Goal: Book appointment/travel/reservation

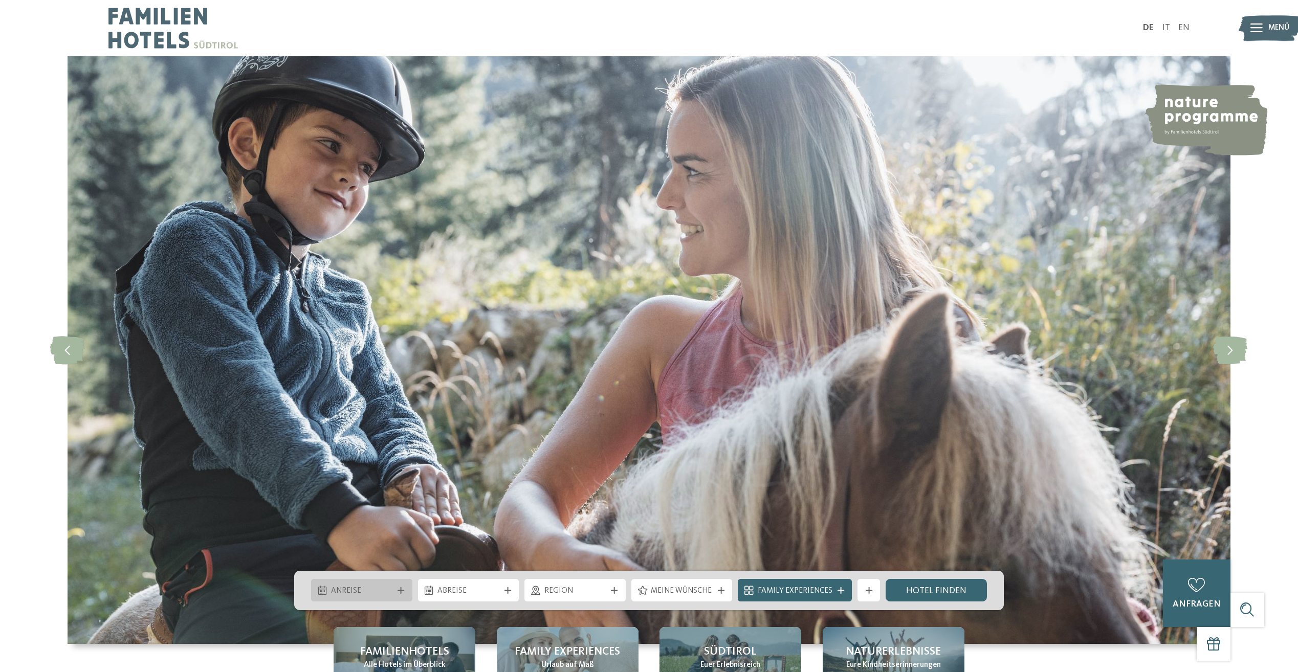
click at [394, 589] on div "Anreise" at bounding box center [362, 591] width 68 height 12
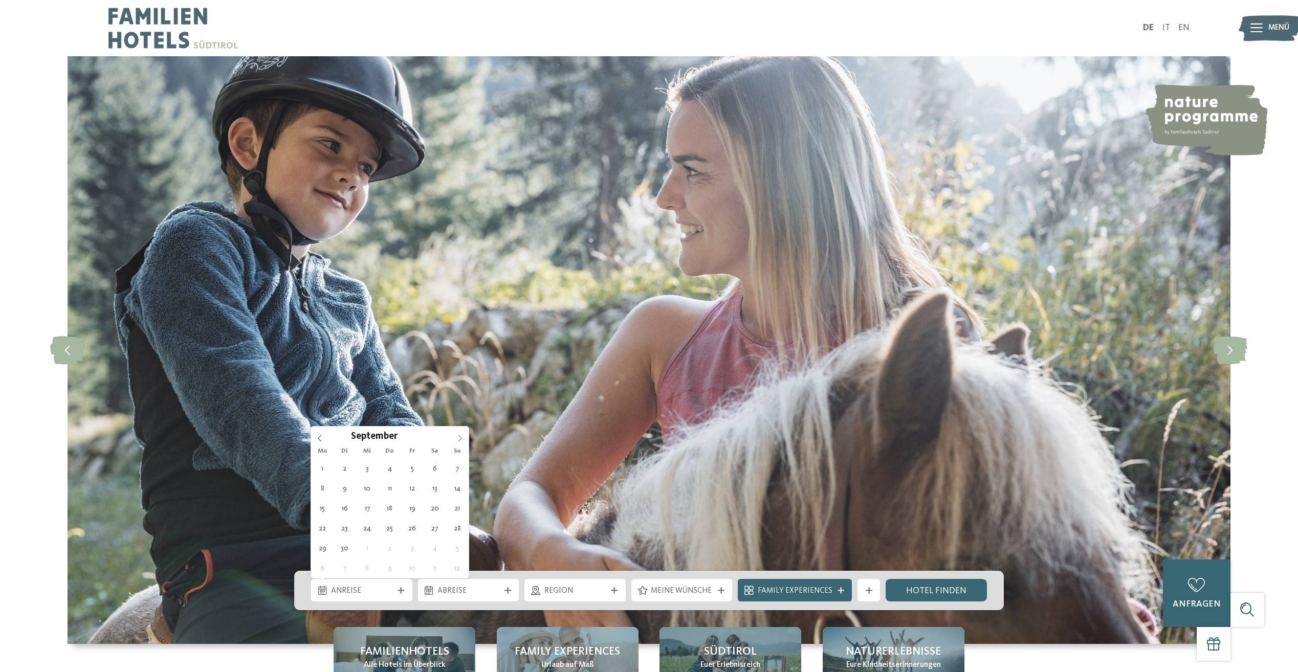
click at [460, 442] on icon at bounding box center [459, 438] width 7 height 7
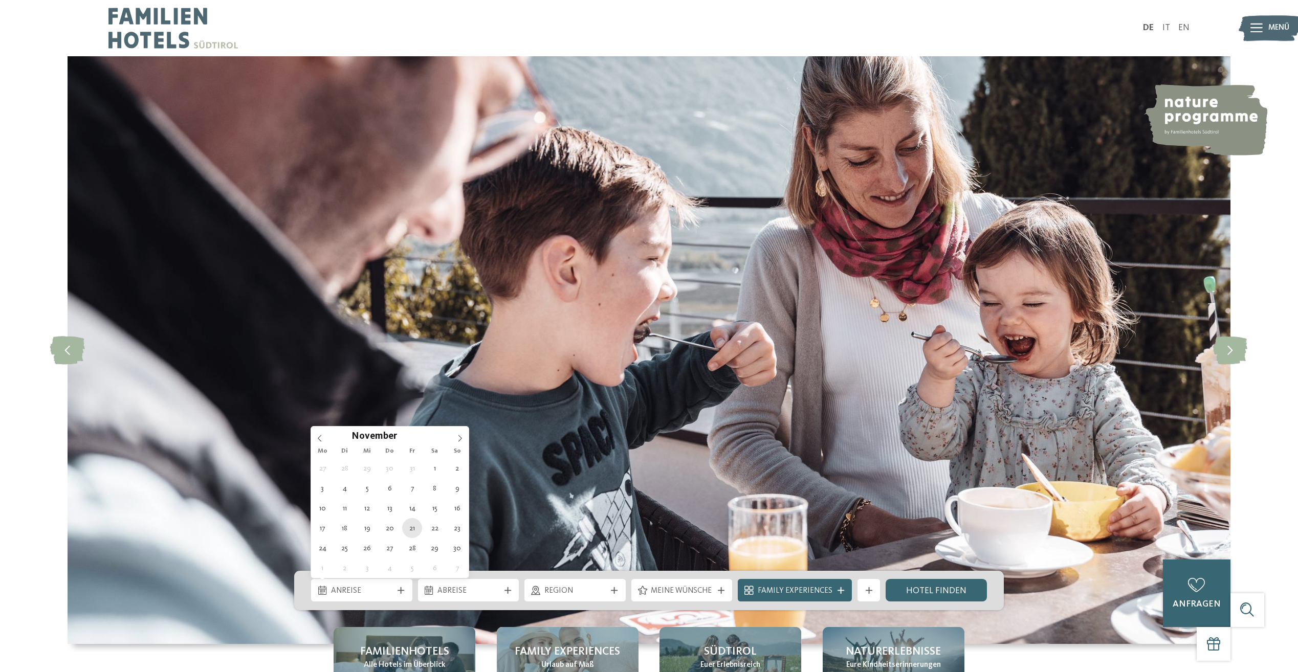
type div "21.11.2025"
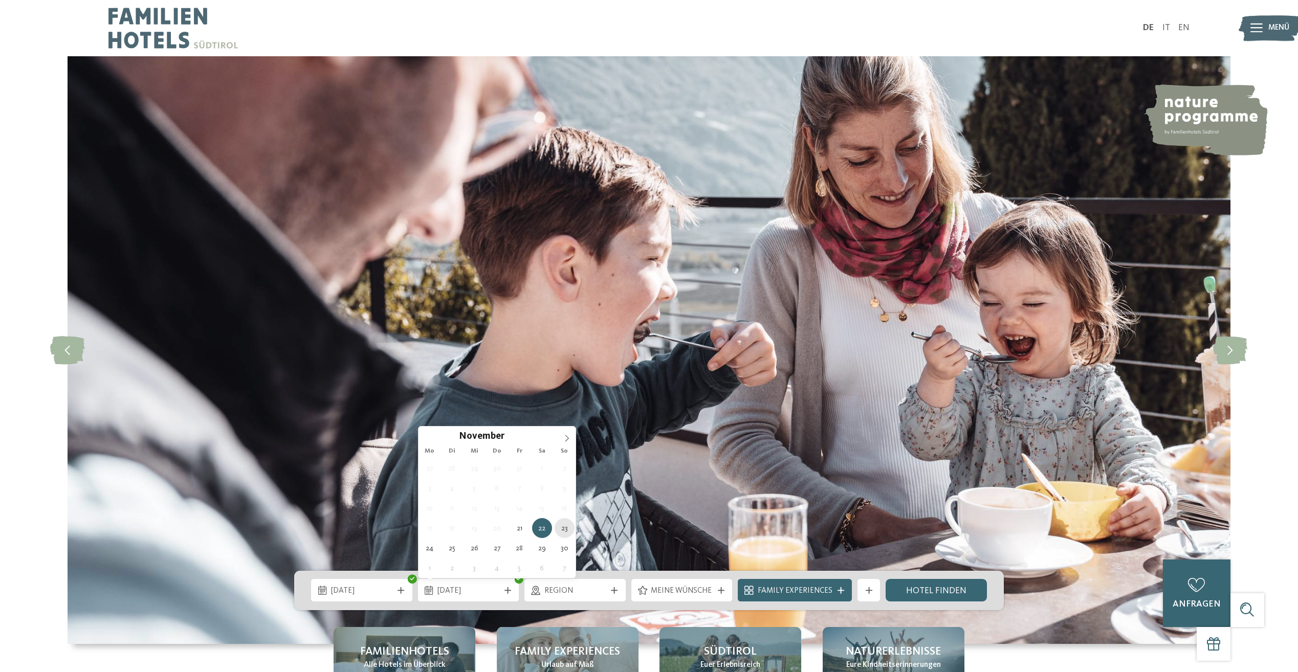
type div "23.11.2025"
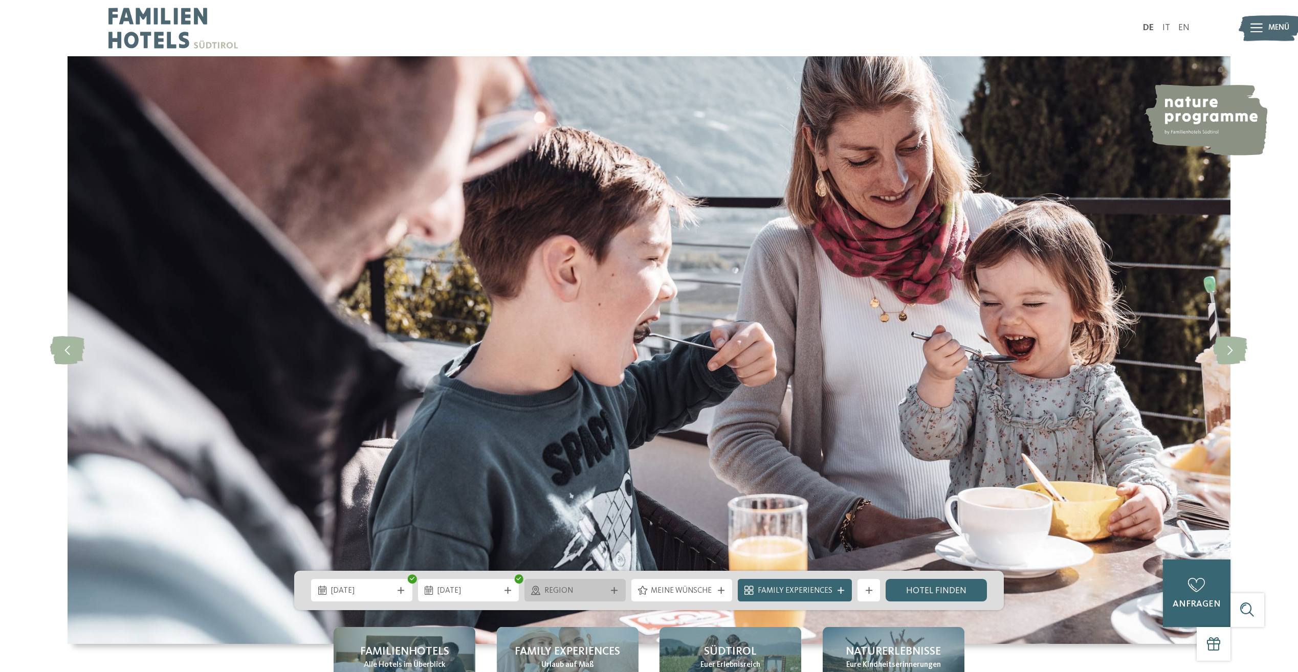
click at [613, 591] on icon at bounding box center [614, 590] width 7 height 7
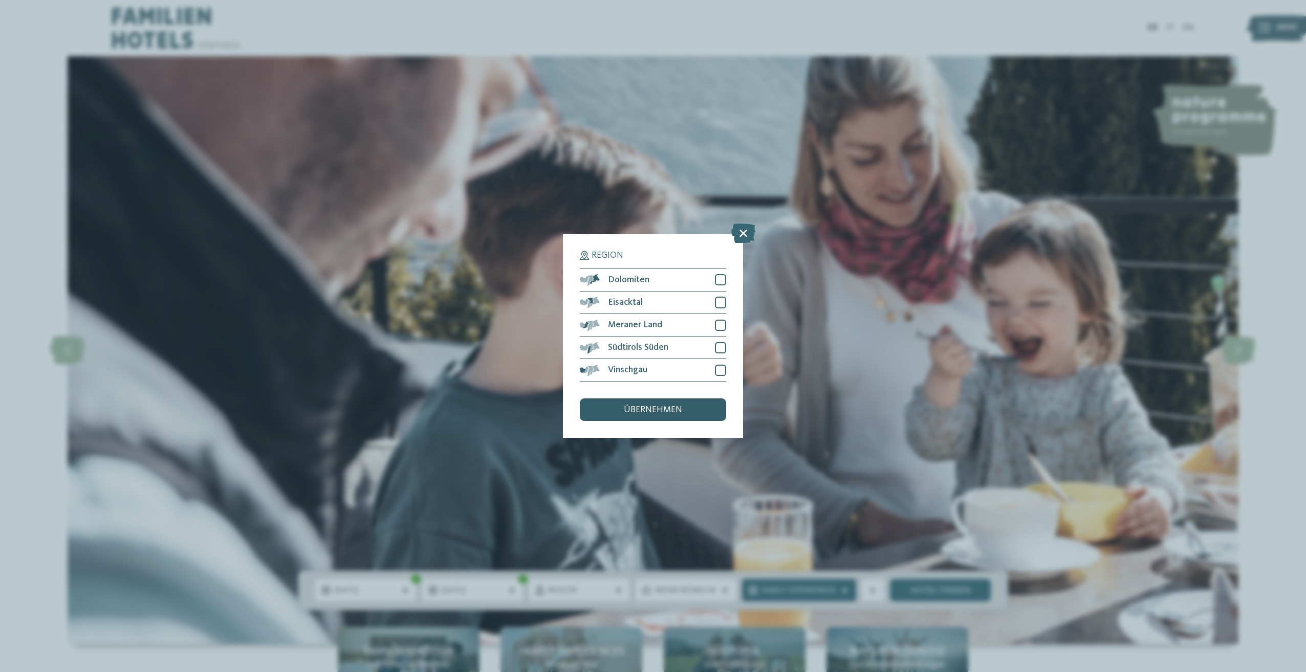
click at [656, 414] on span "übernehmen" at bounding box center [653, 410] width 58 height 9
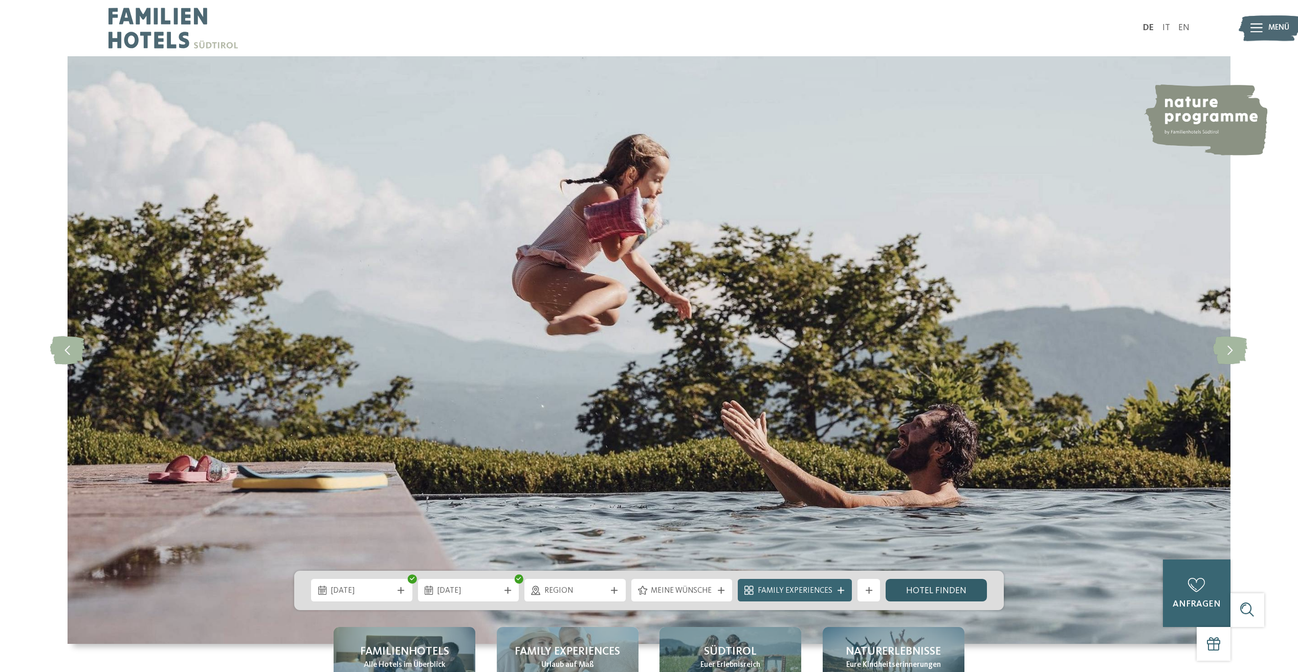
drag, startPoint x: 938, startPoint y: 594, endPoint x: 923, endPoint y: 590, distance: 15.4
click at [938, 594] on link "Hotel finden" at bounding box center [936, 590] width 101 height 23
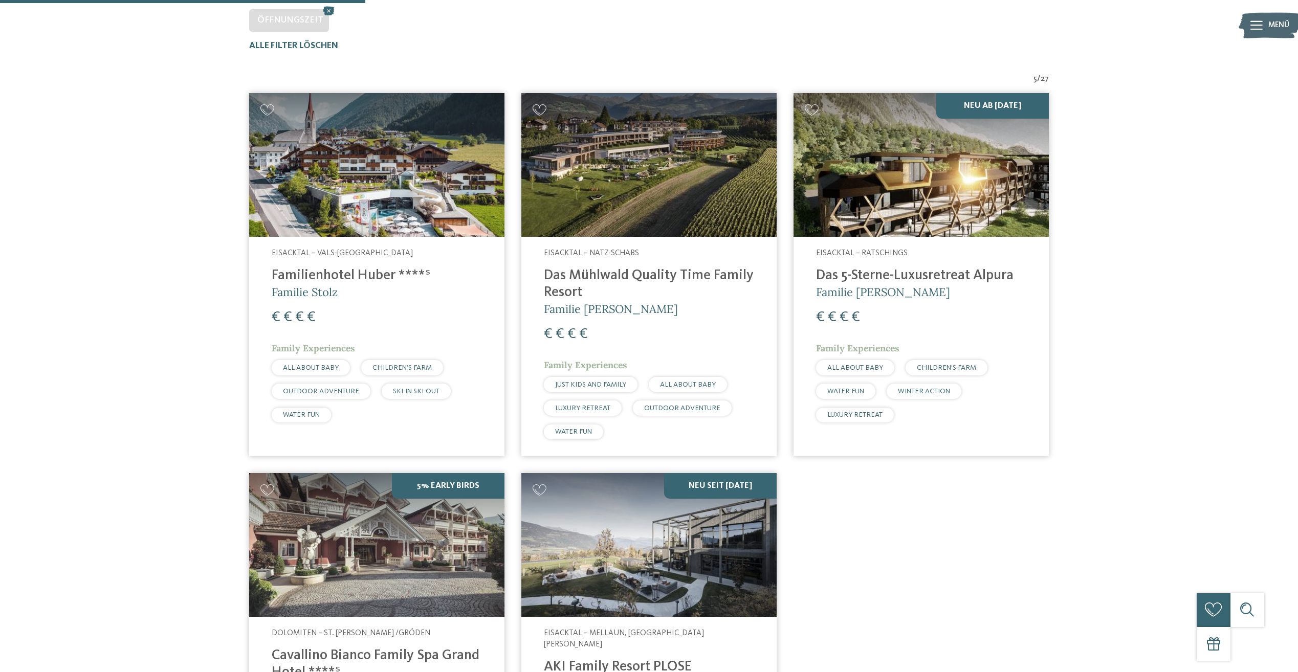
scroll to position [324, 0]
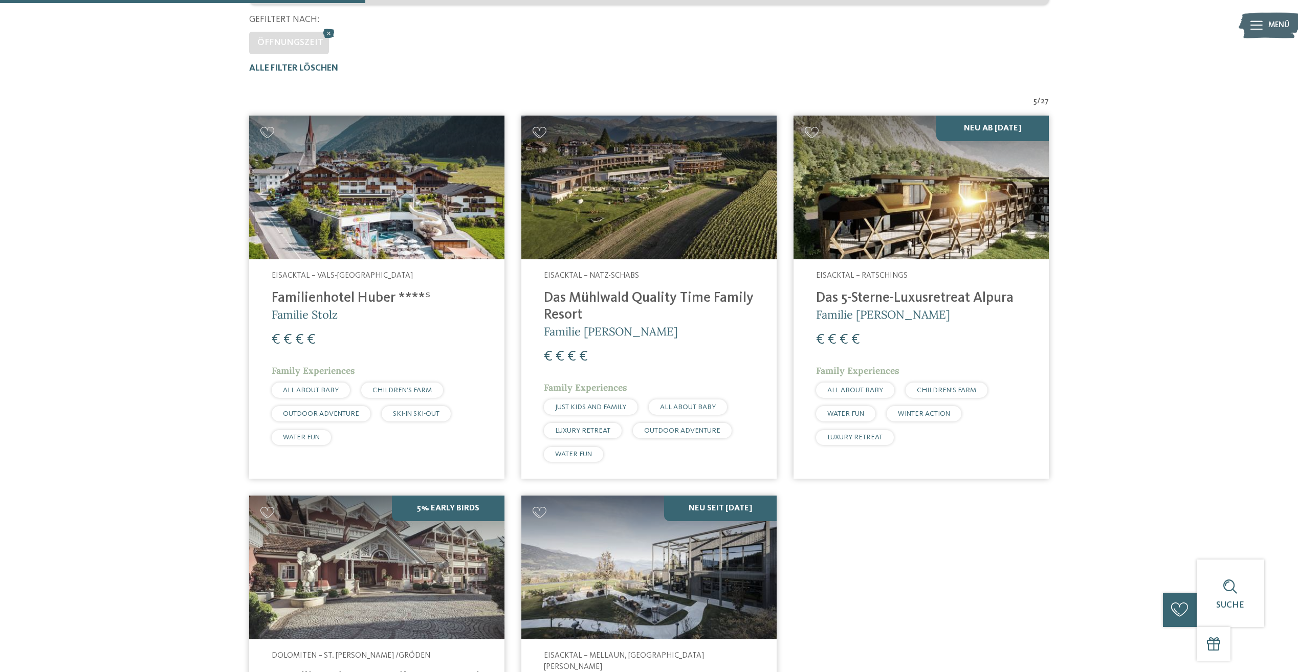
drag, startPoint x: 609, startPoint y: 300, endPoint x: 605, endPoint y: 308, distance: 8.3
click at [609, 300] on h4 "Das Mühlwald Quality Time Family Resort" at bounding box center [649, 307] width 210 height 34
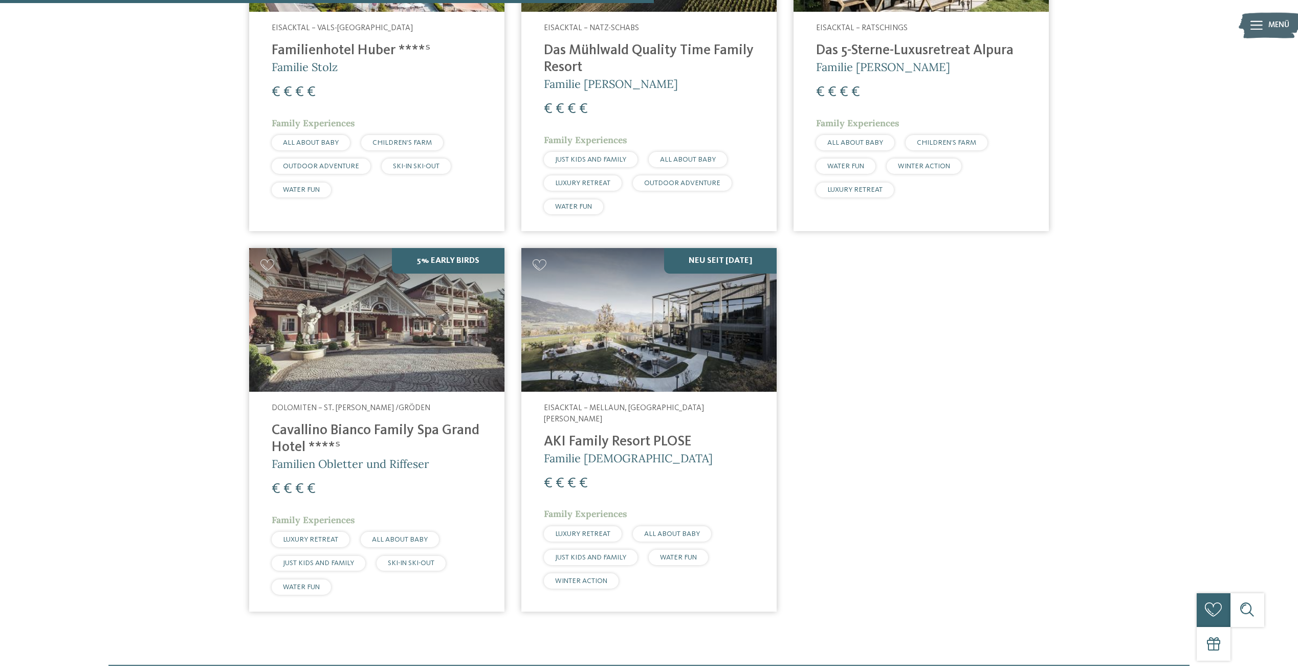
scroll to position [580, 0]
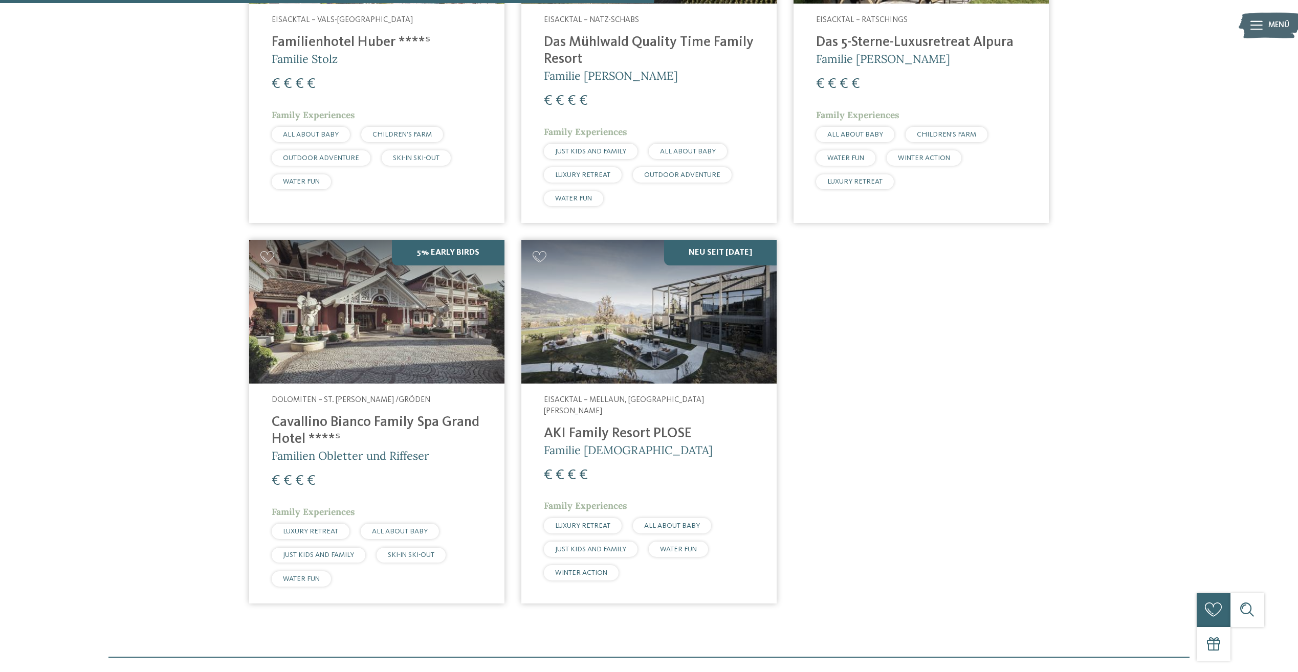
click at [630, 364] on img at bounding box center [648, 312] width 255 height 144
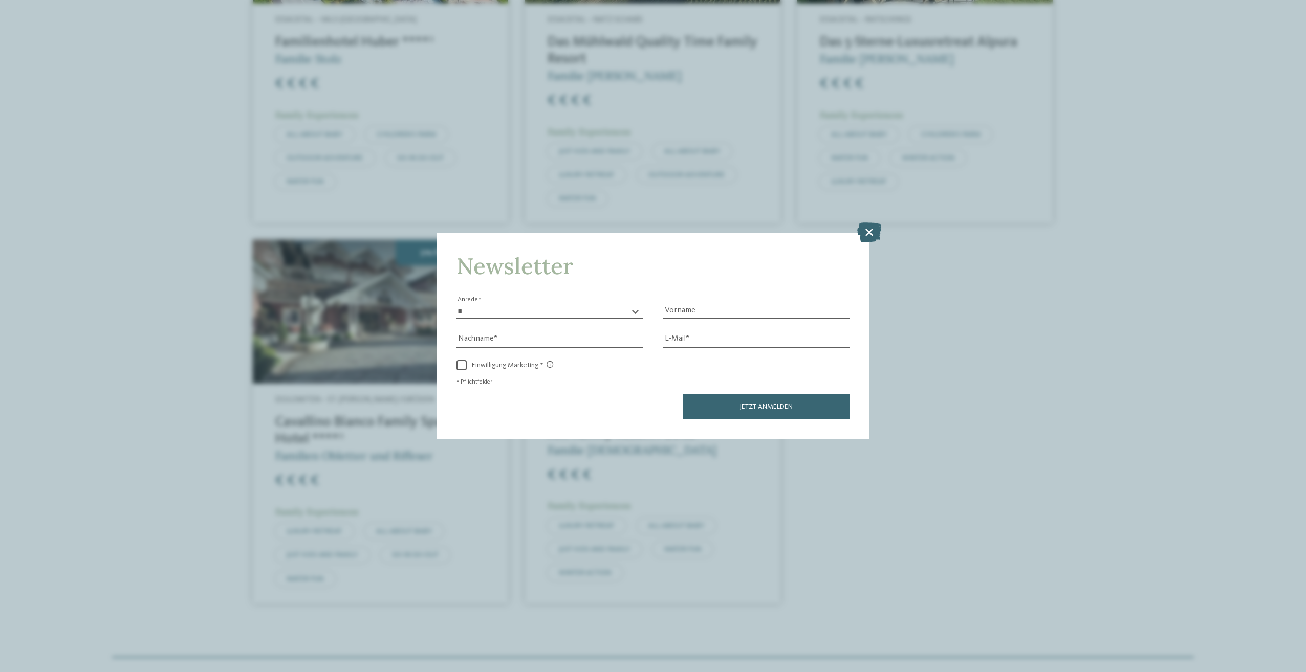
click at [882, 235] on div "Newsletter * **** **** ******* ****** Anrede Vorname Nachname Link" at bounding box center [653, 336] width 1306 height 672
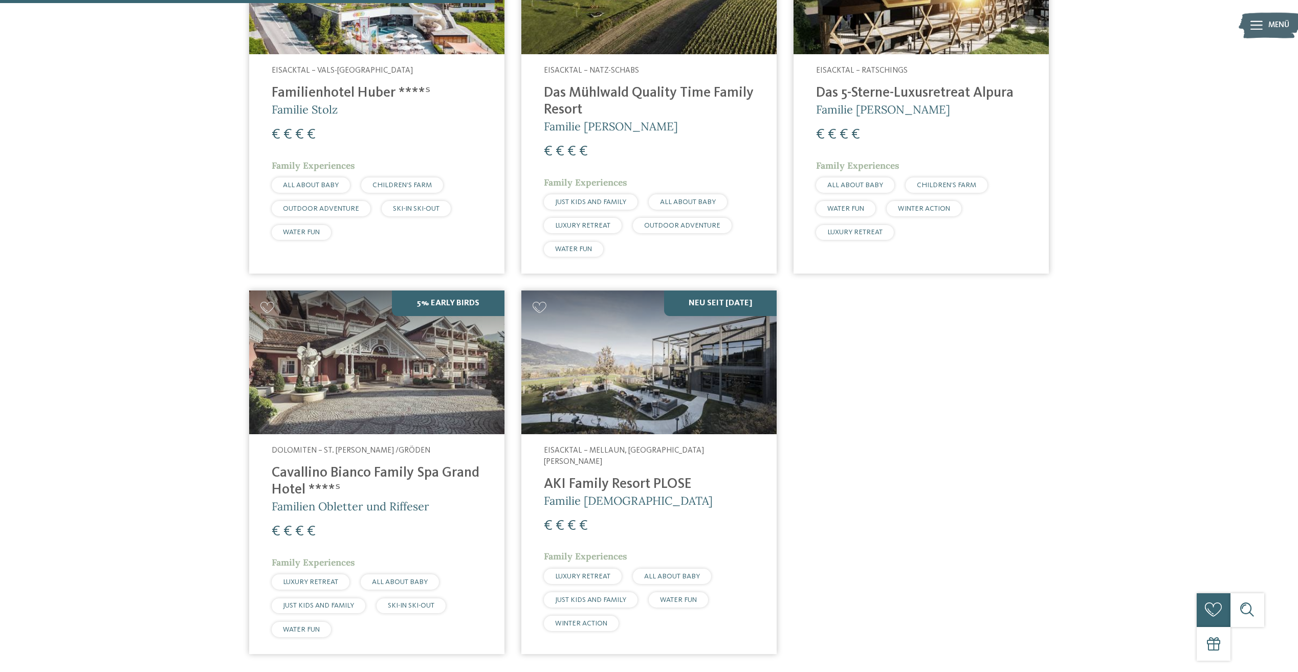
scroll to position [426, 0]
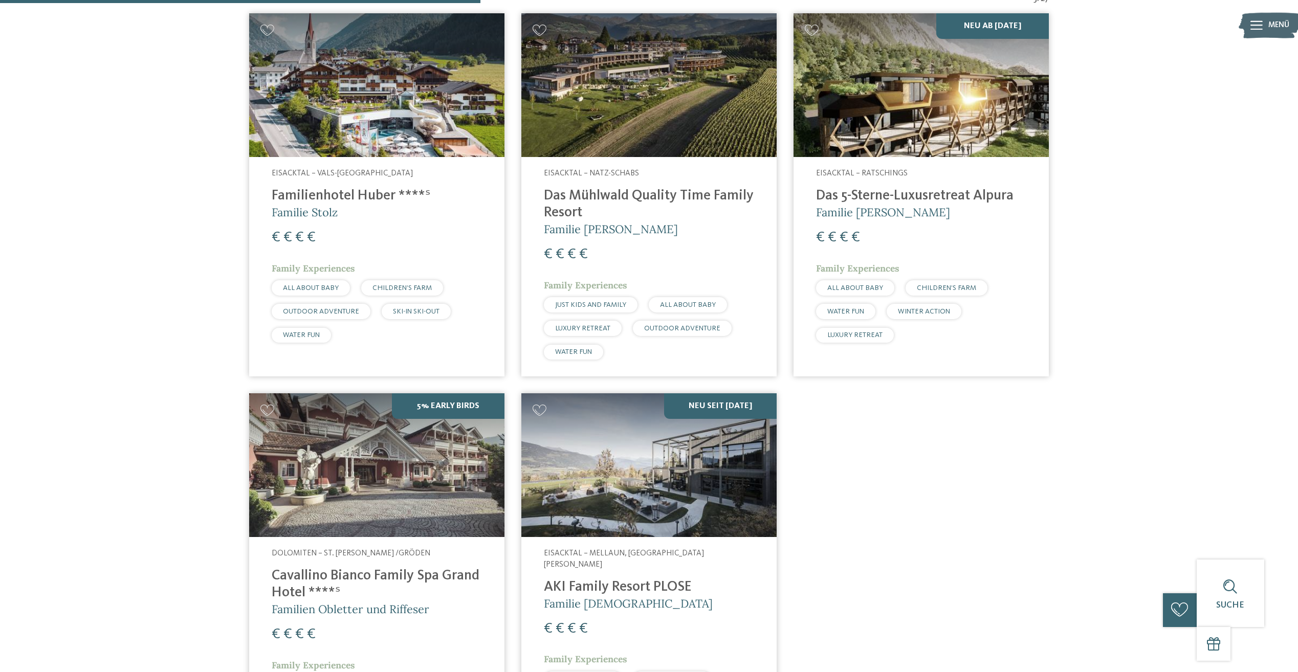
click at [391, 193] on h4 "Familienhotel Huber ****ˢ" at bounding box center [377, 196] width 210 height 17
click at [577, 202] on h4 "Das Mühlwald Quality Time Family Resort" at bounding box center [649, 205] width 210 height 34
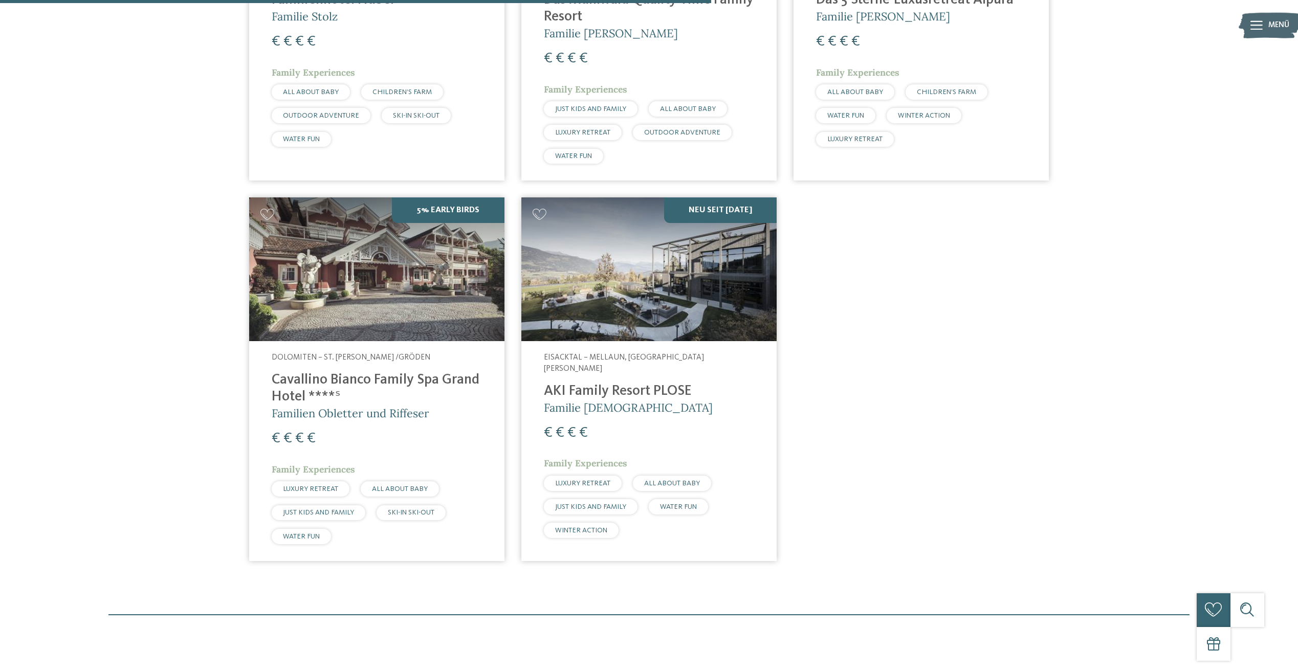
scroll to position [631, 0]
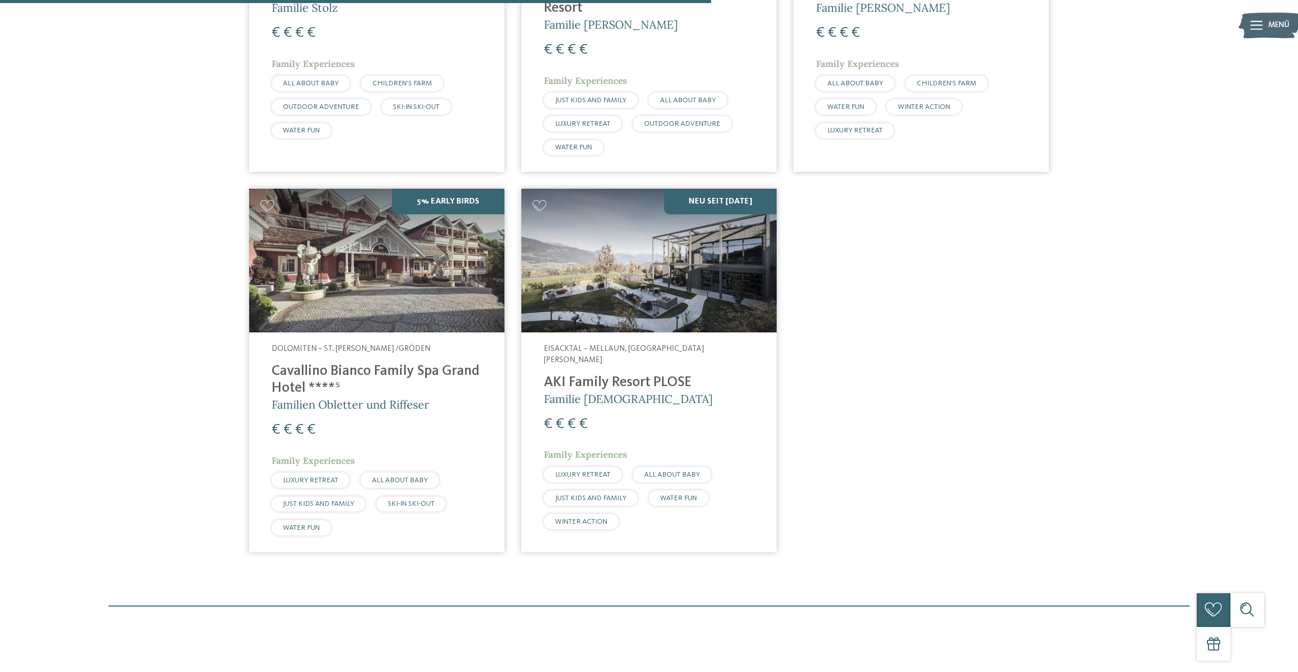
click at [395, 363] on div "Dolomiten – St. Ulrich /Gröden Cavallino Bianco Family Spa Grand Hotel ****ˢ Fa…" at bounding box center [376, 443] width 255 height 220
click at [582, 375] on h4 "AKI Family Resort PLOSE" at bounding box center [649, 383] width 210 height 17
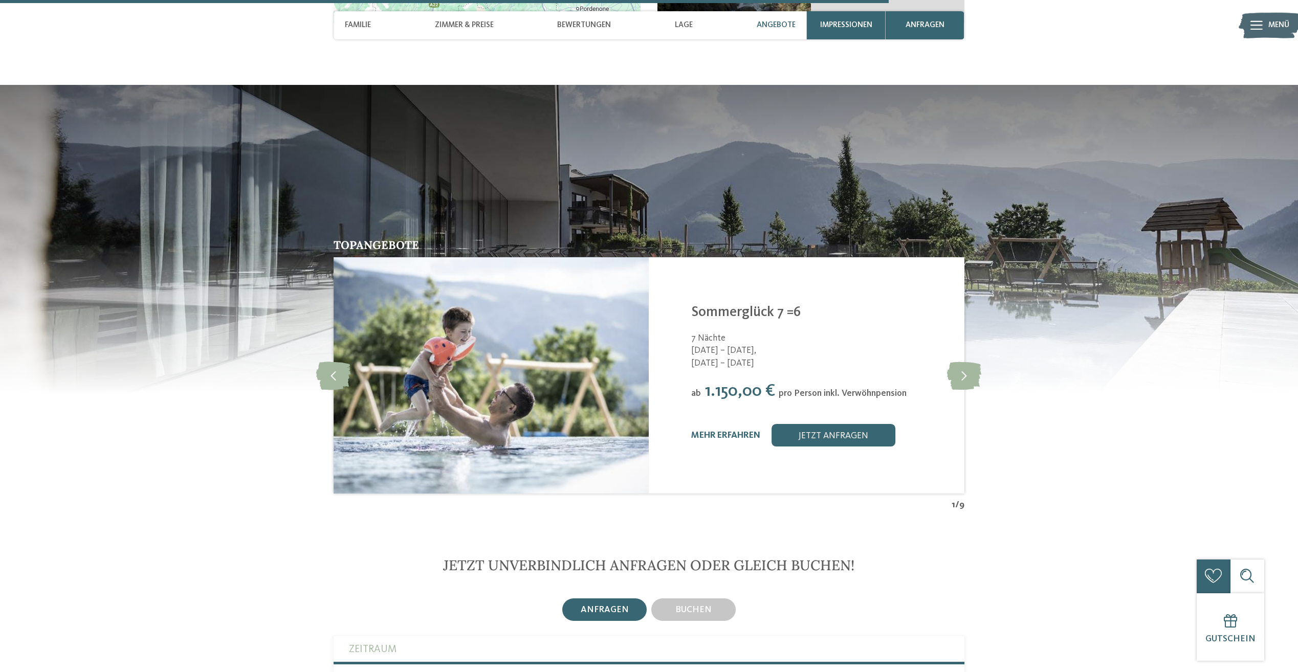
scroll to position [2558, 0]
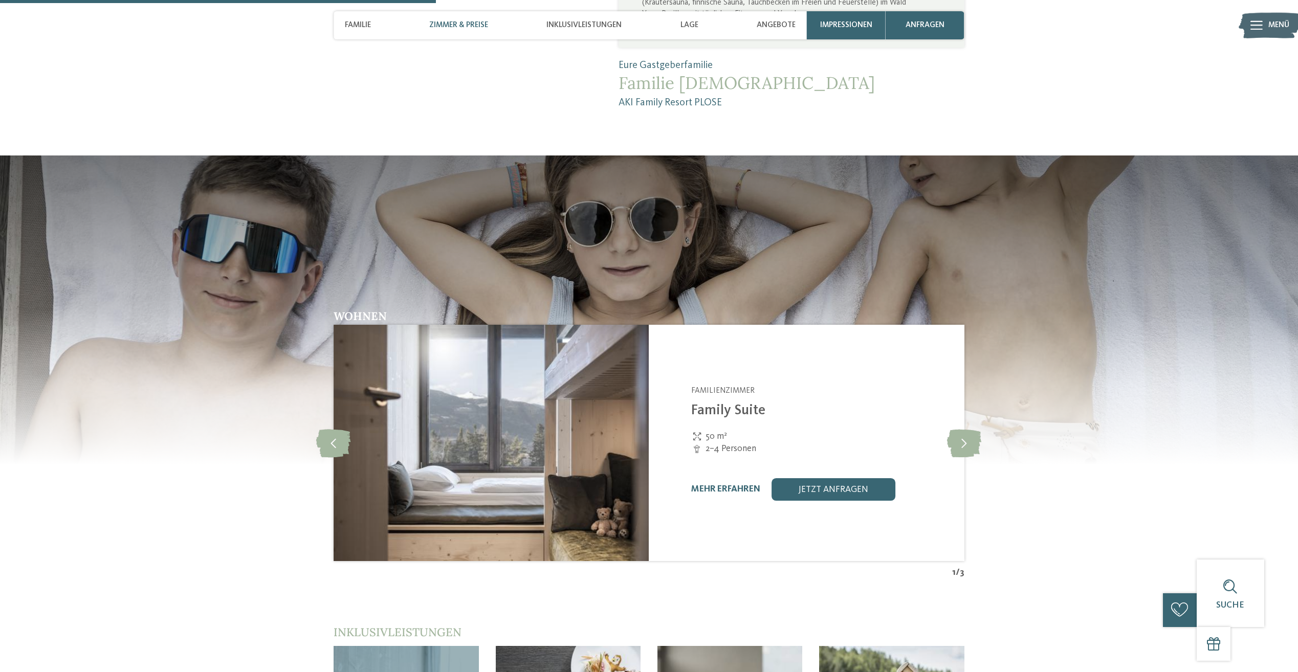
scroll to position [1330, 0]
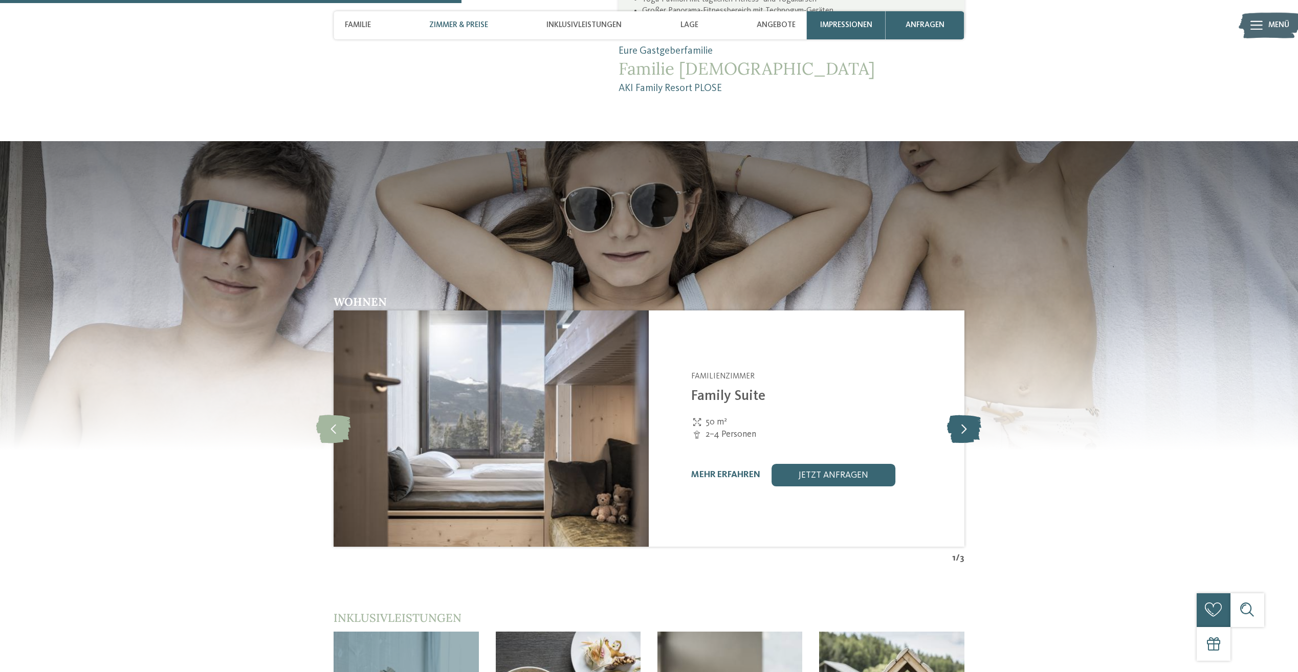
click at [973, 415] on icon at bounding box center [964, 429] width 34 height 28
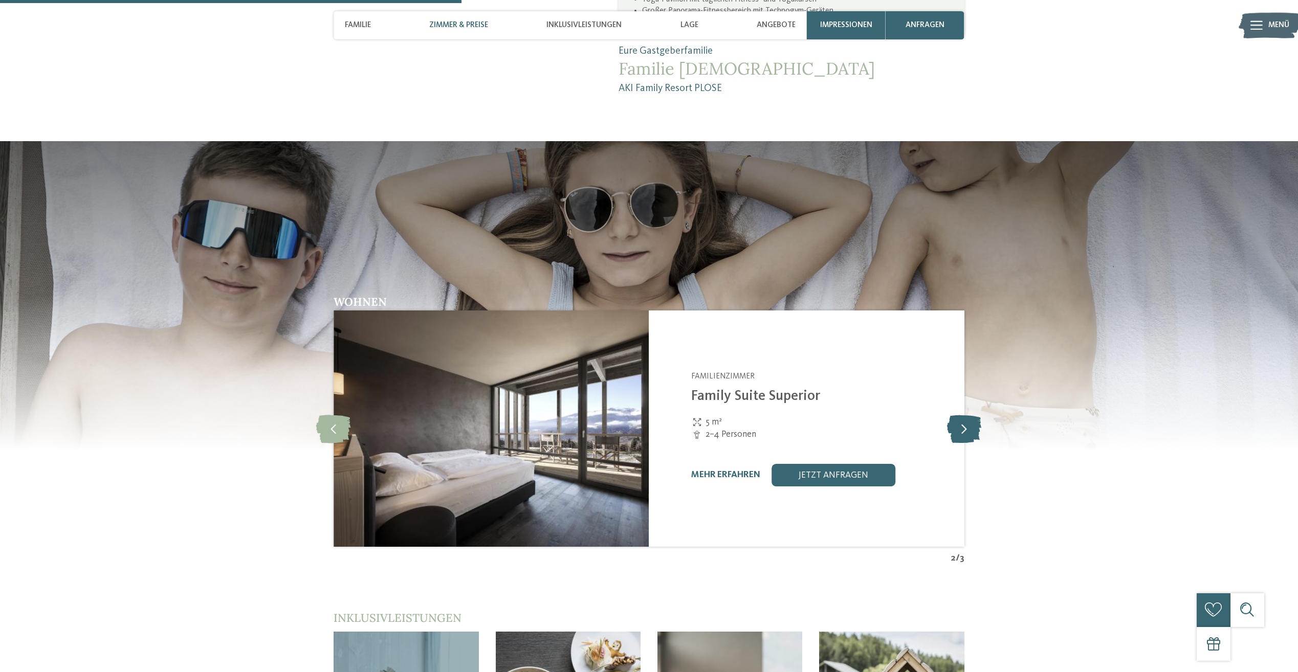
click at [973, 415] on icon at bounding box center [964, 429] width 34 height 28
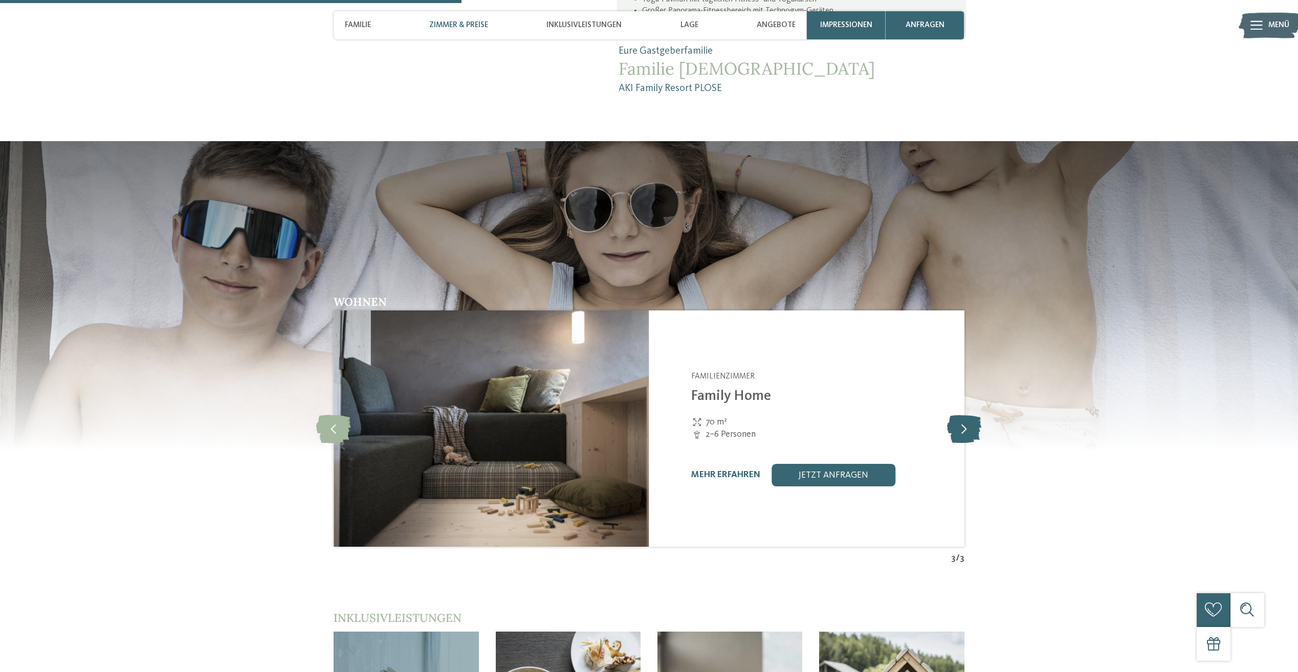
click at [973, 415] on icon at bounding box center [964, 429] width 34 height 28
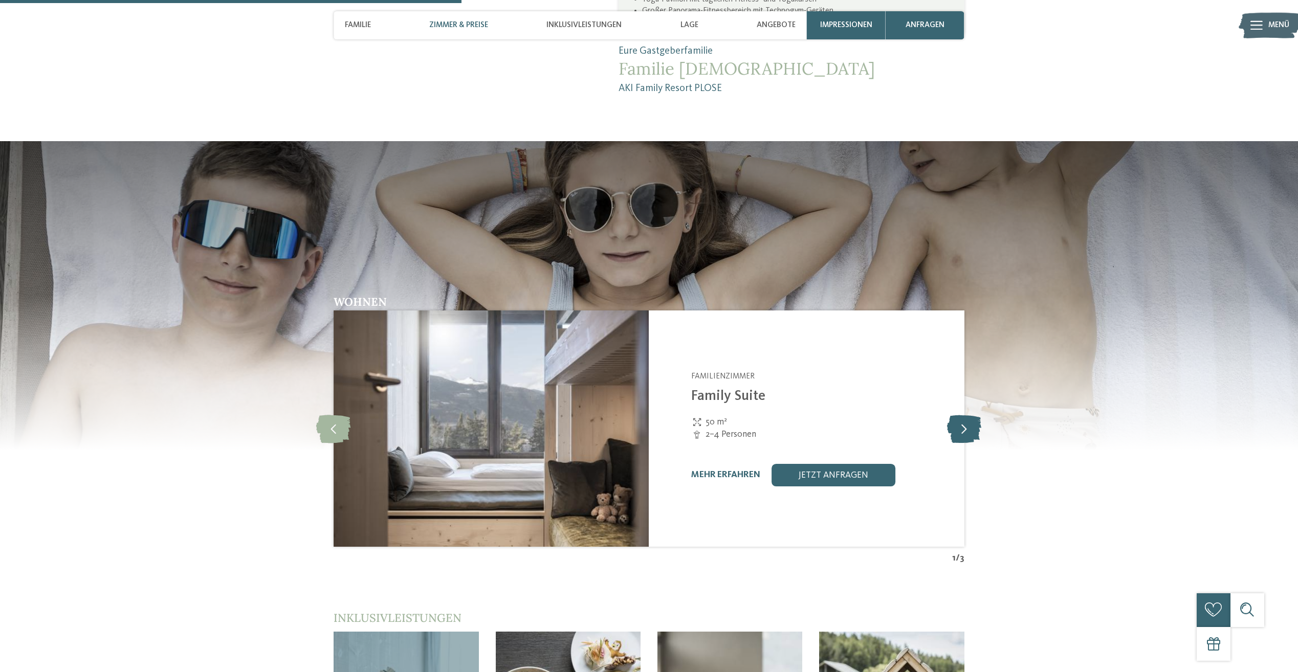
click at [973, 415] on icon at bounding box center [964, 429] width 34 height 28
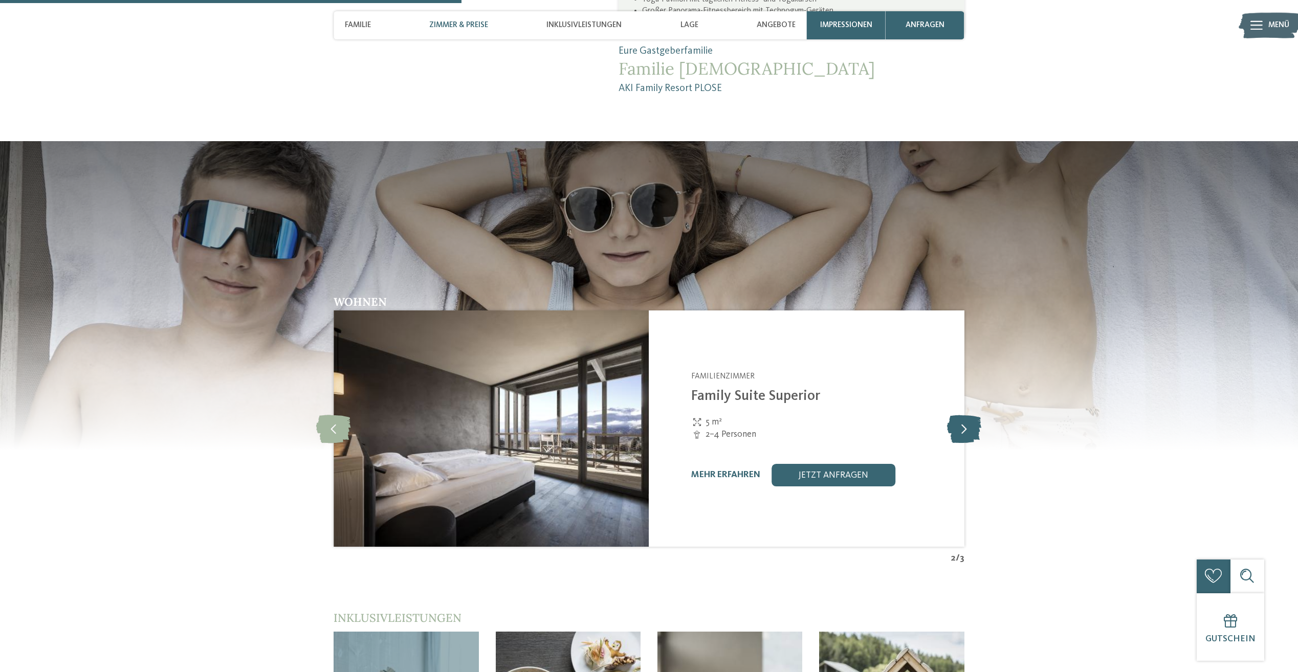
click at [973, 415] on icon at bounding box center [964, 429] width 34 height 28
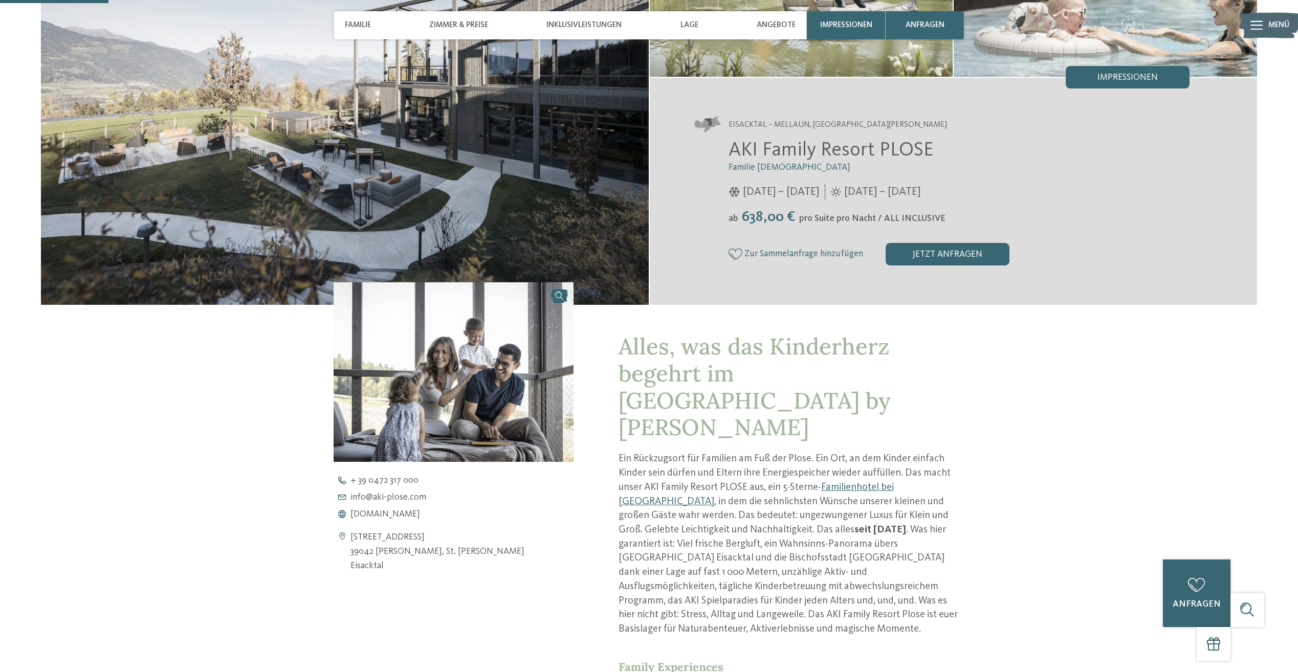
scroll to position [205, 0]
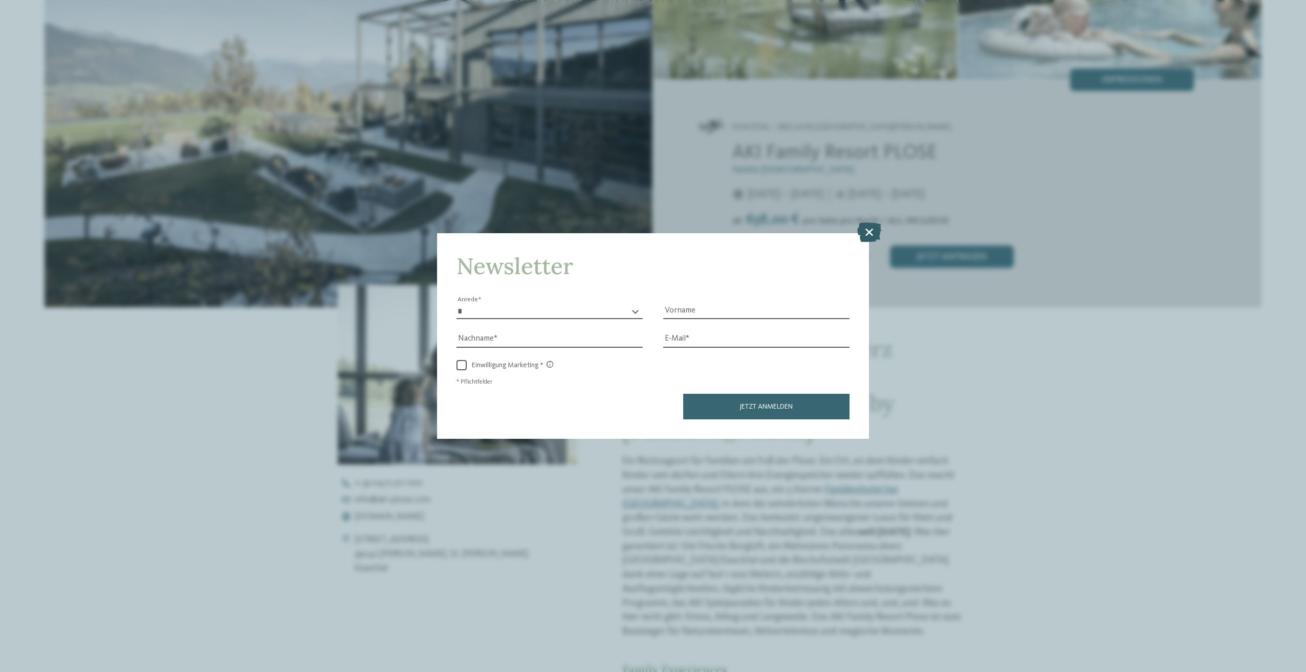
click at [863, 236] on icon at bounding box center [869, 232] width 24 height 19
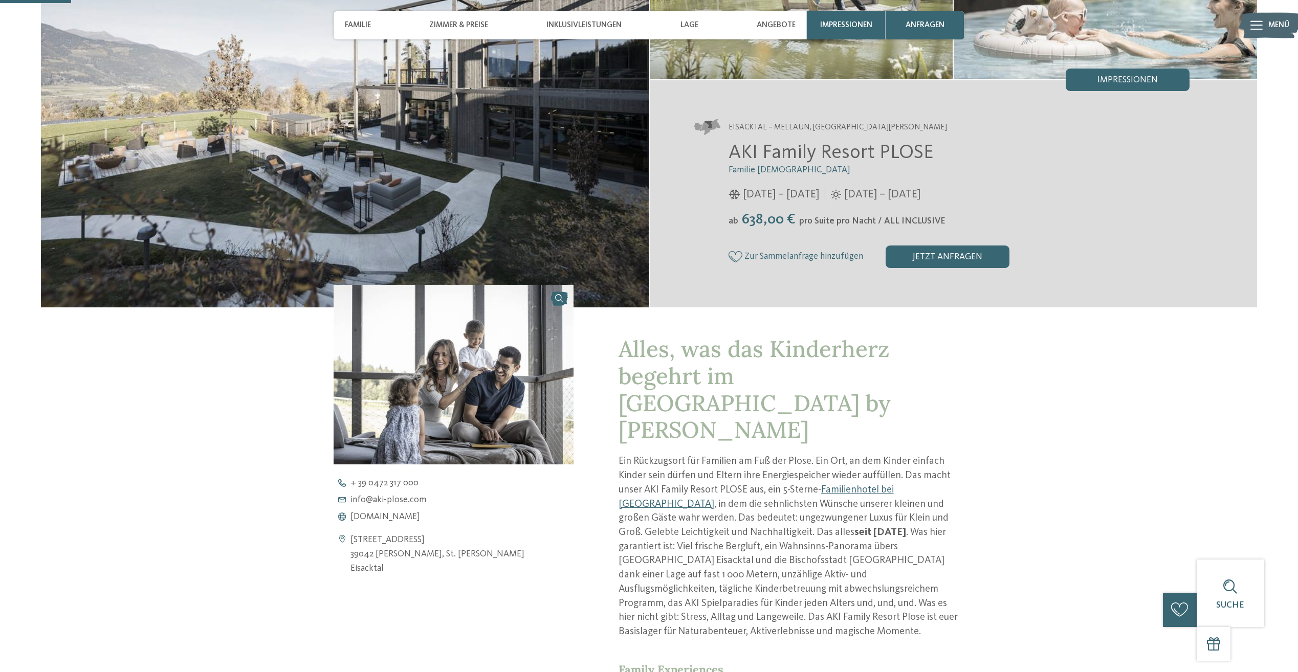
click at [763, 222] on span "638,00 €" at bounding box center [768, 219] width 59 height 15
click at [934, 247] on div "jetzt anfragen" at bounding box center [948, 257] width 124 height 23
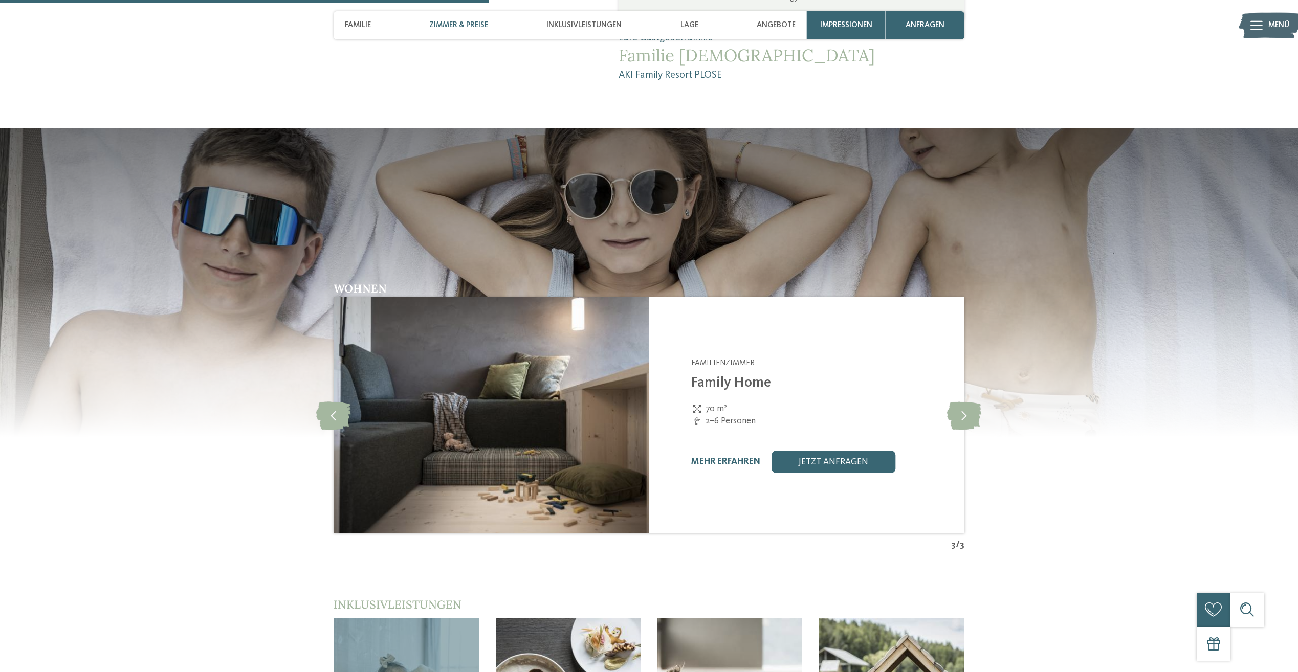
scroll to position [1337, 0]
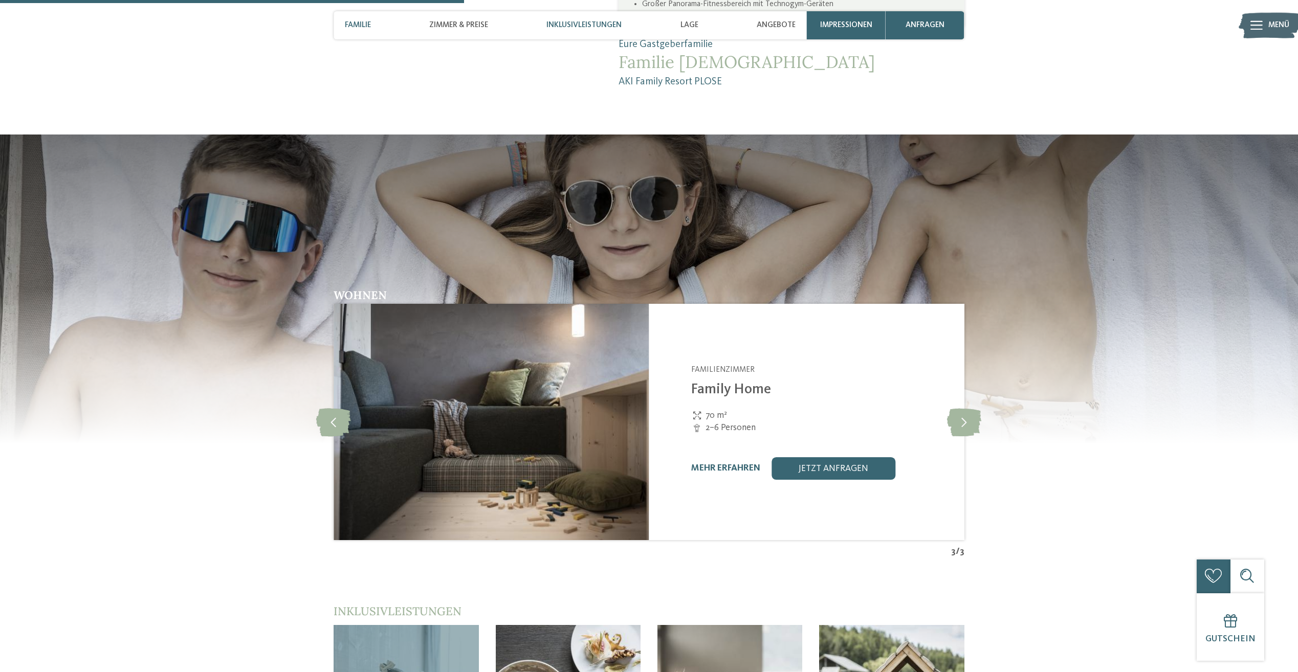
click at [614, 28] on span "Inklusivleistungen" at bounding box center [583, 24] width 75 height 9
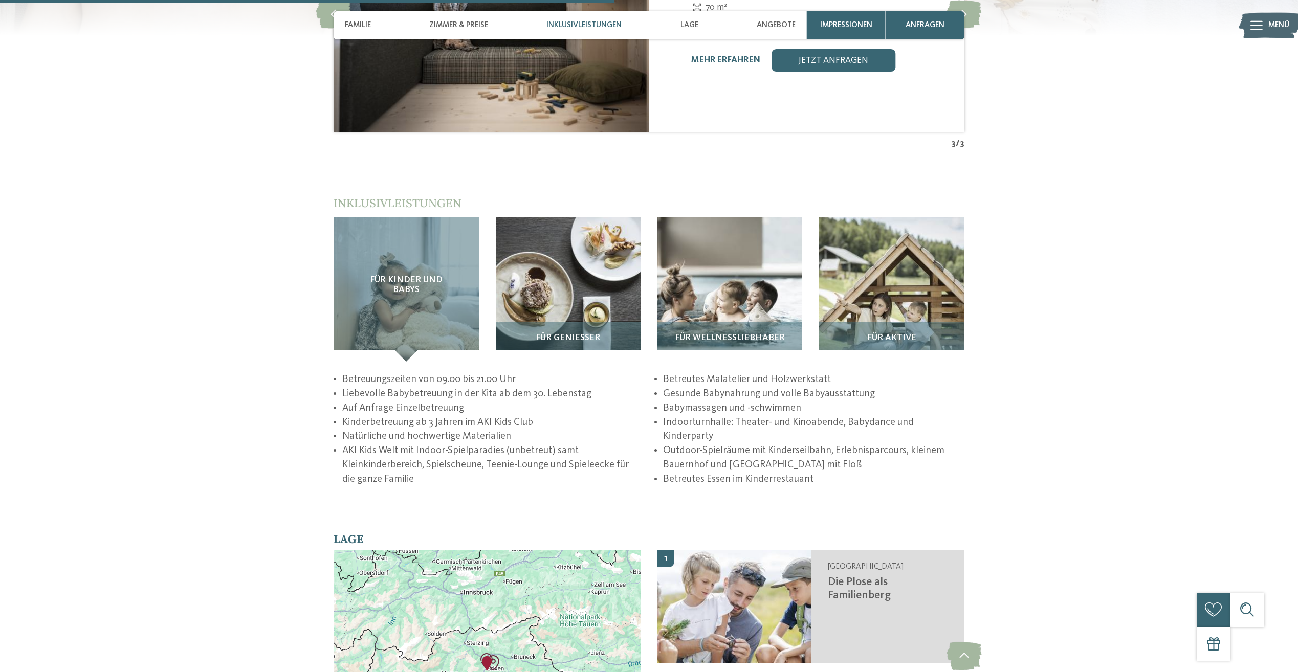
scroll to position [1741, 0]
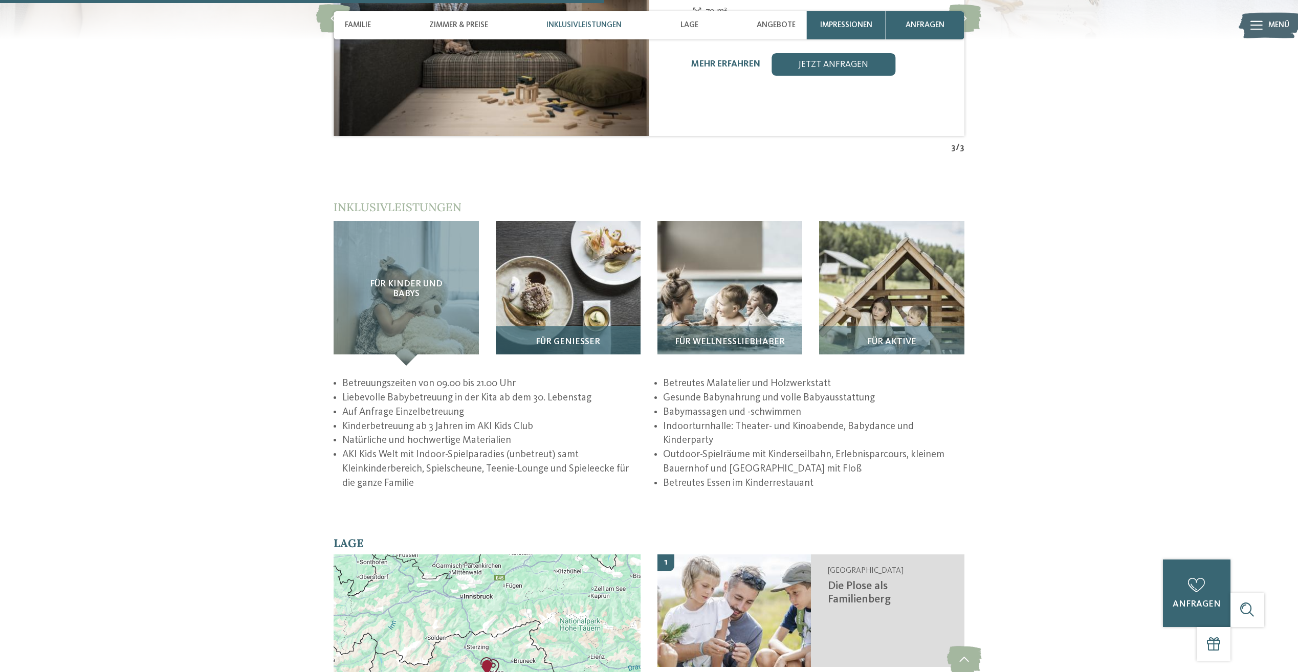
click at [596, 326] on div "Für Genießer" at bounding box center [568, 345] width 145 height 39
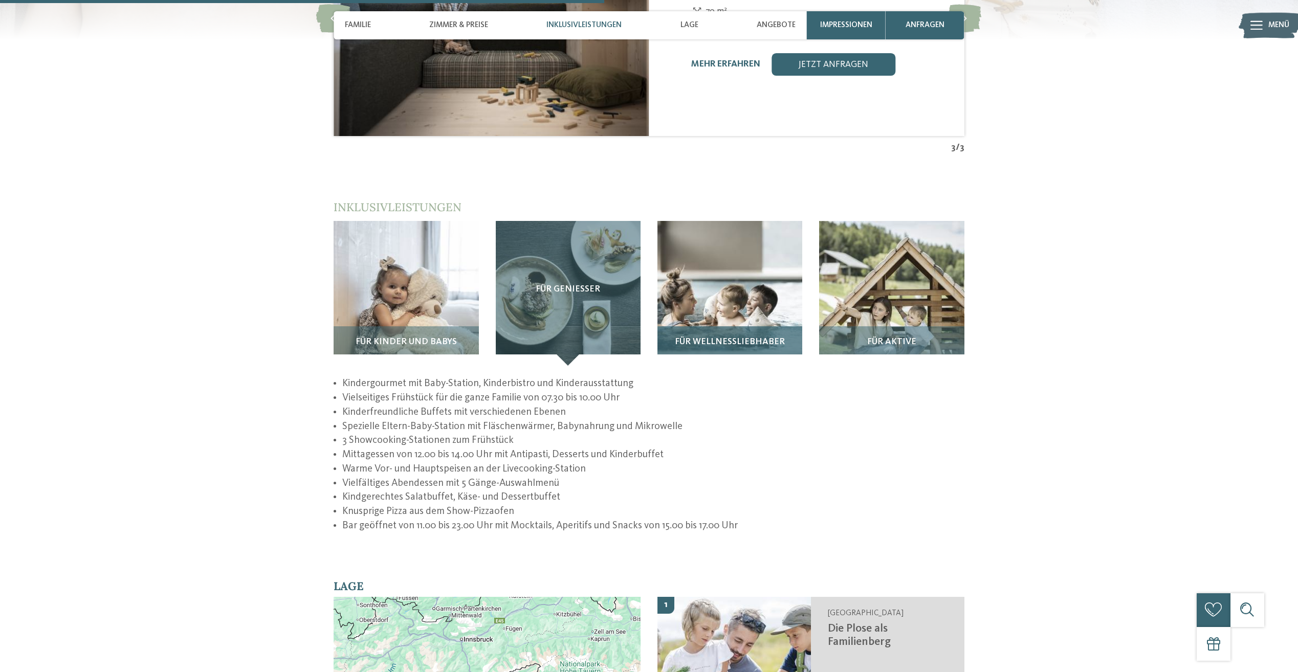
click at [730, 337] on span "Für Wellnessliebhaber" at bounding box center [730, 342] width 110 height 10
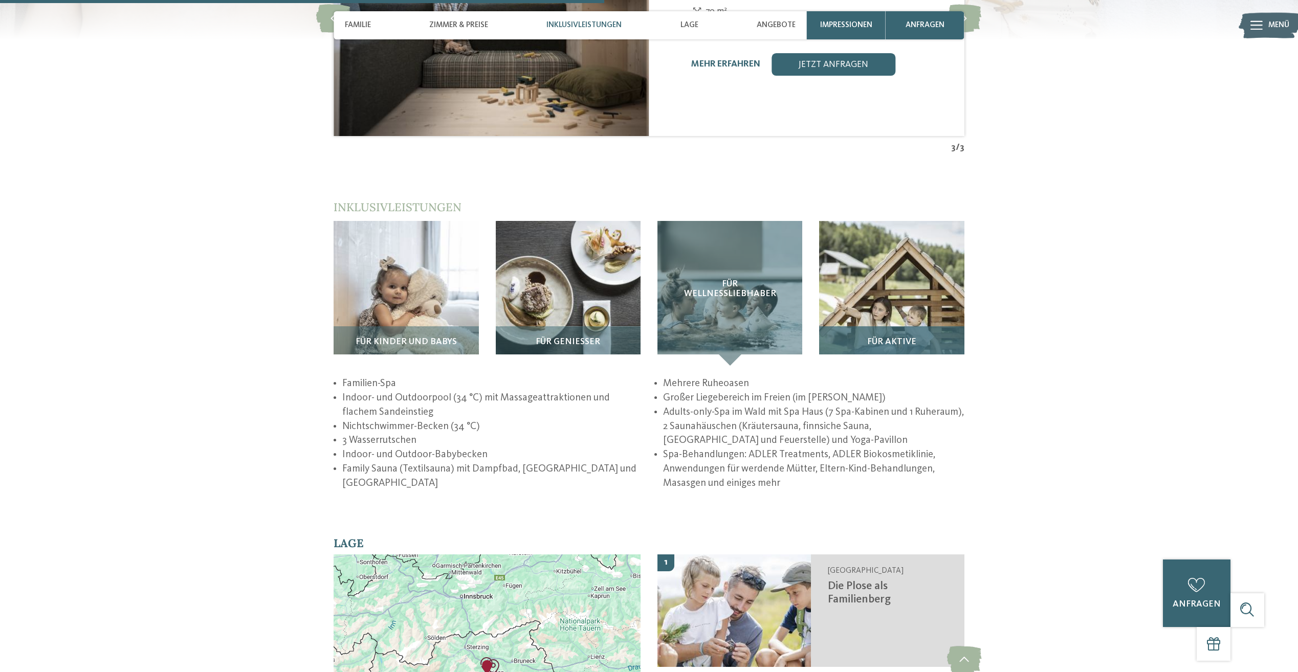
click at [899, 337] on span "Für Aktive" at bounding box center [891, 342] width 49 height 10
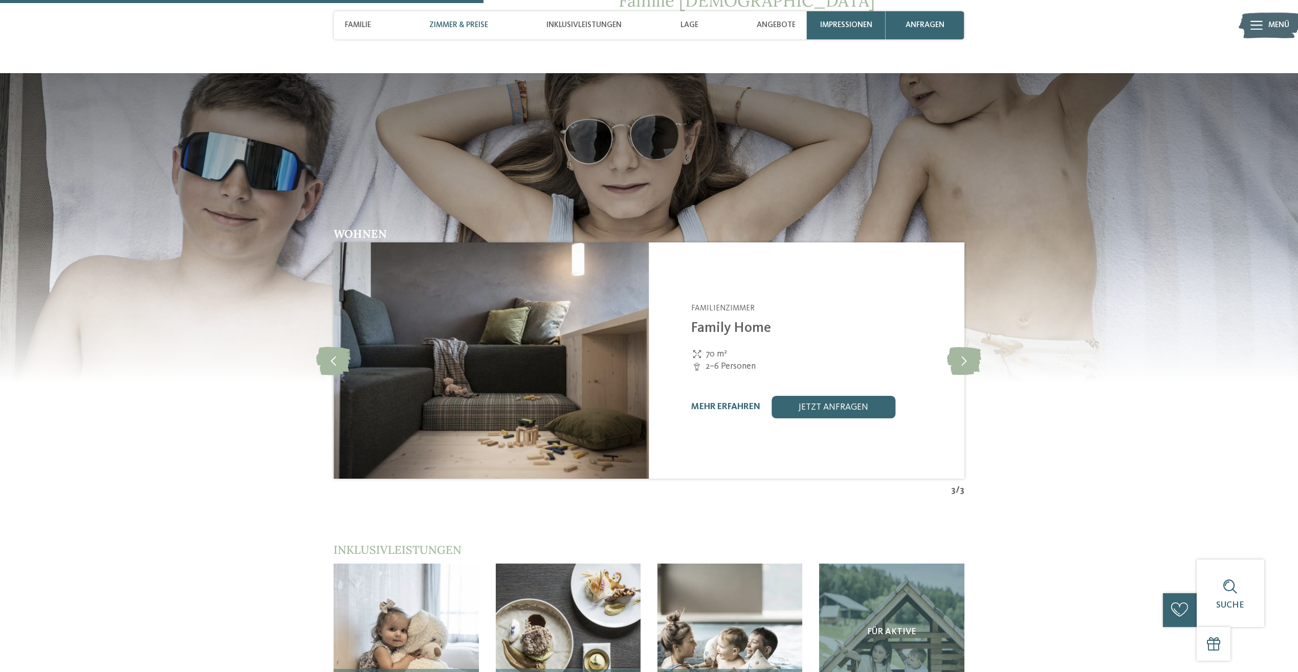
scroll to position [1383, 0]
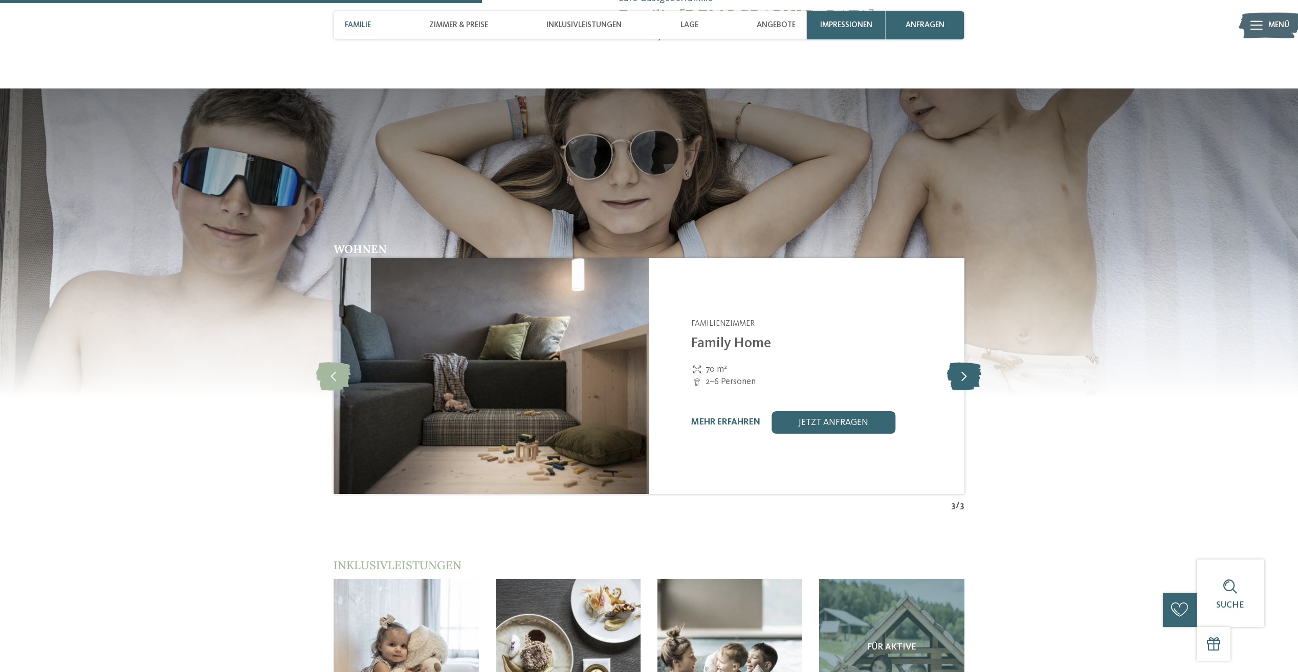
click at [968, 362] on icon at bounding box center [964, 376] width 34 height 28
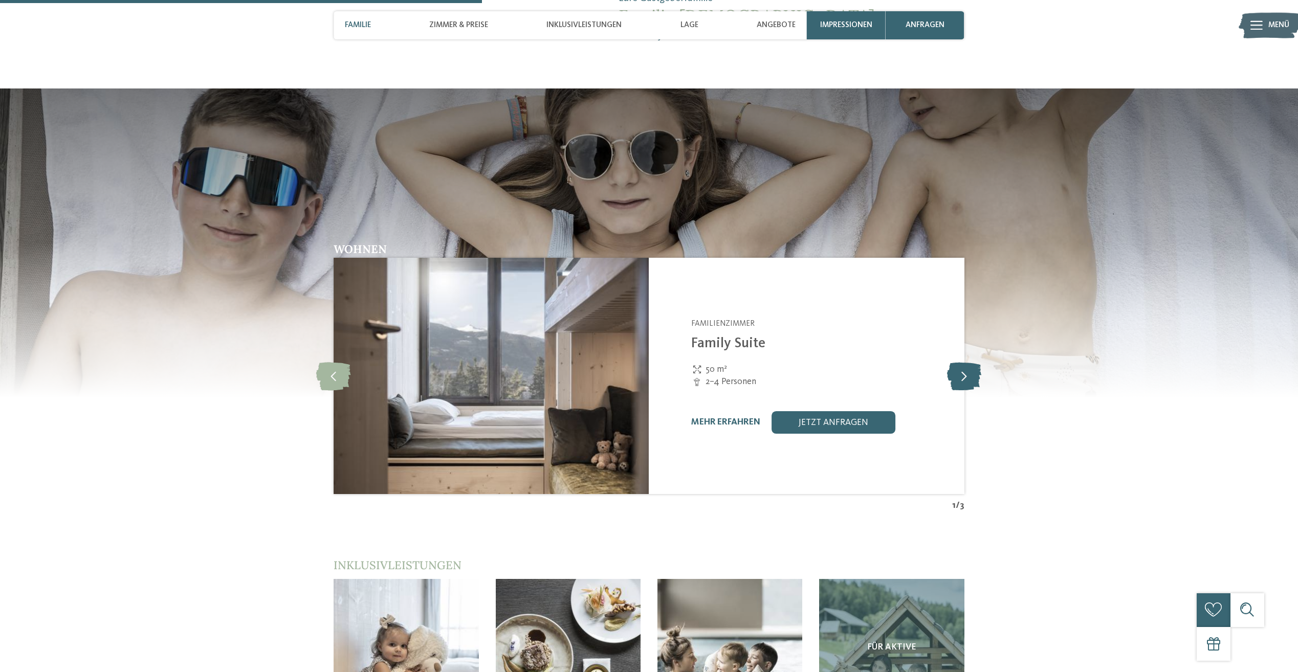
click at [968, 362] on icon at bounding box center [964, 376] width 34 height 28
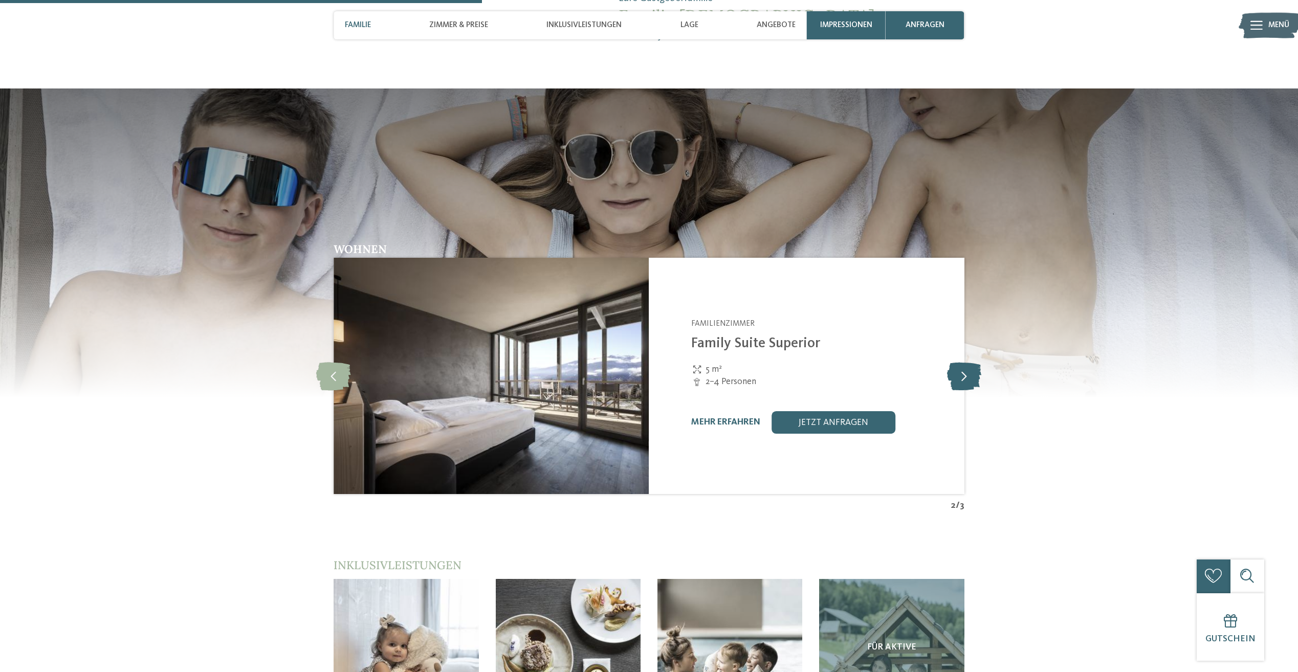
click at [968, 362] on icon at bounding box center [964, 376] width 34 height 28
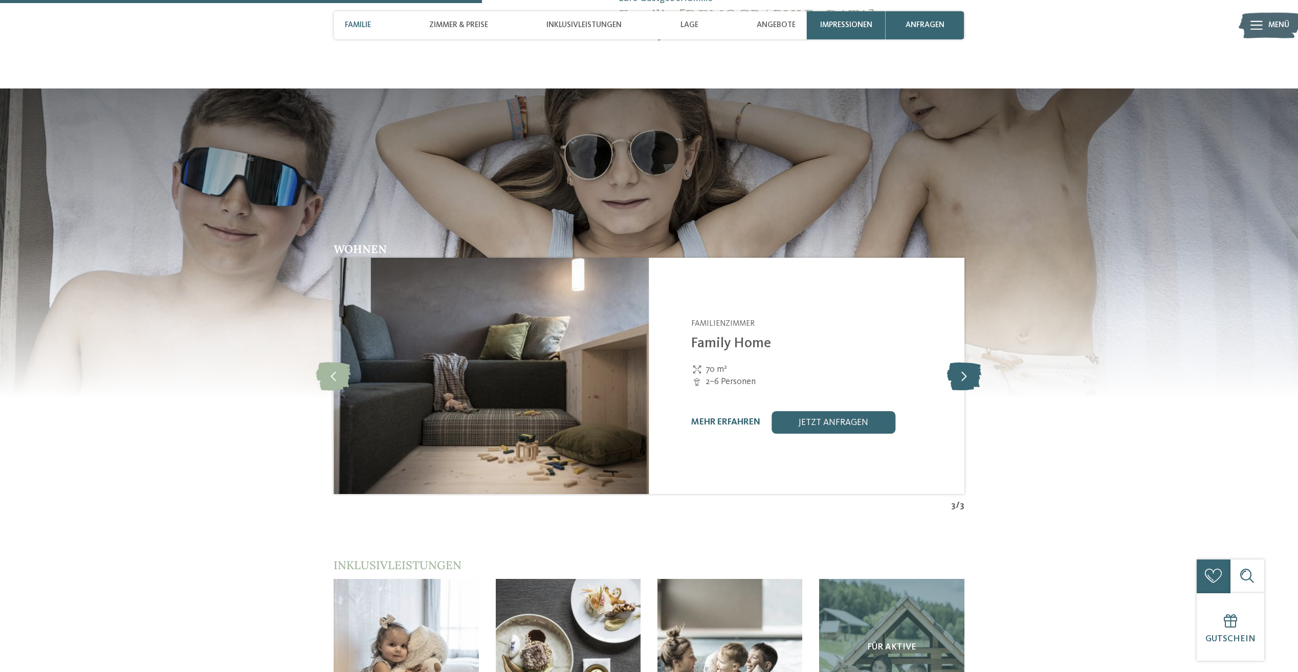
click at [968, 362] on icon at bounding box center [964, 376] width 34 height 28
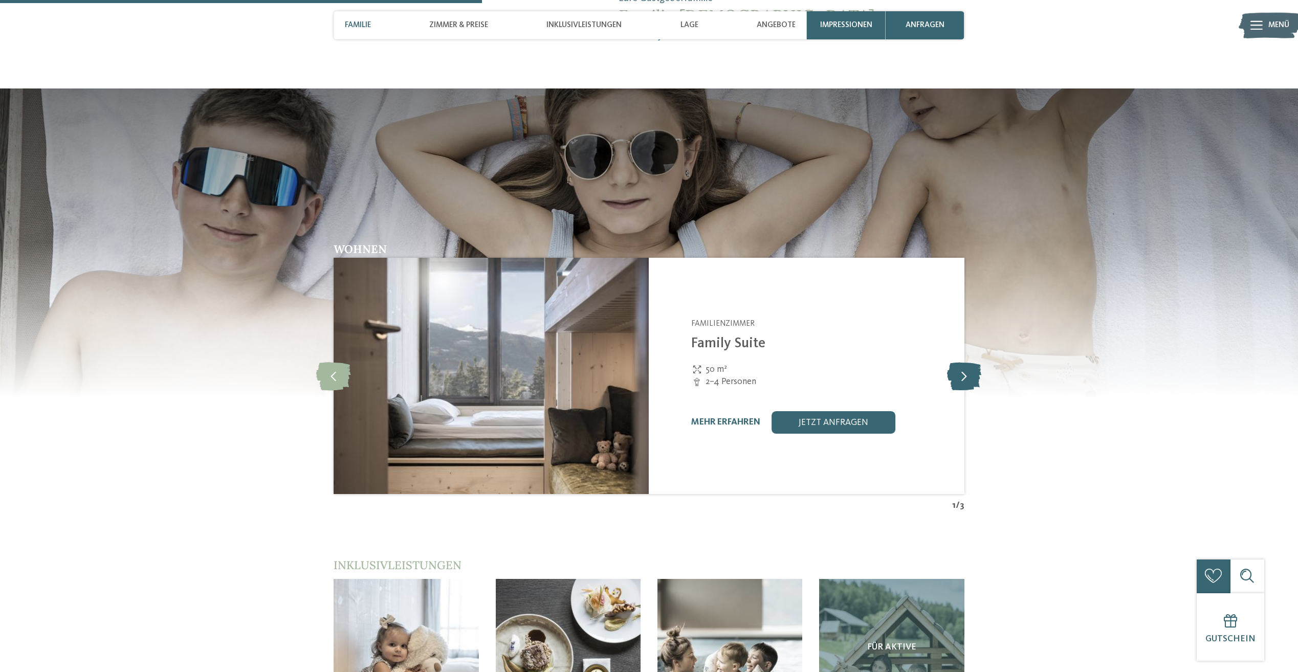
click at [968, 362] on icon at bounding box center [964, 376] width 34 height 28
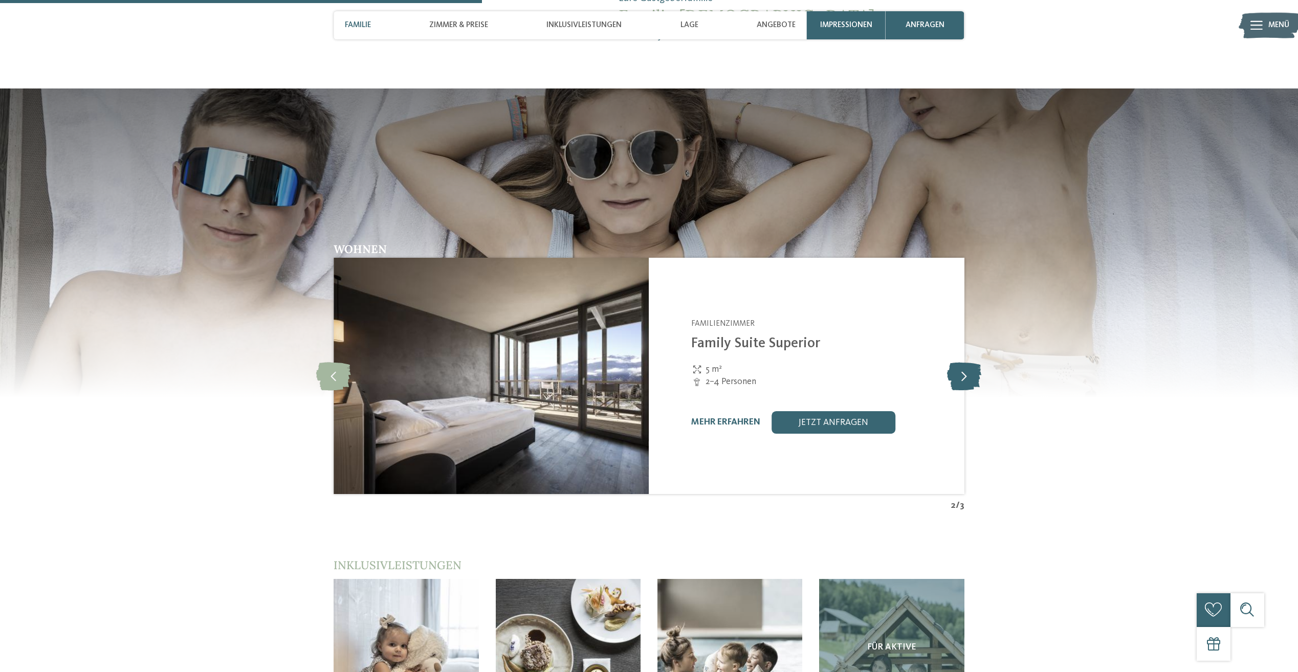
click at [968, 362] on icon at bounding box center [964, 376] width 34 height 28
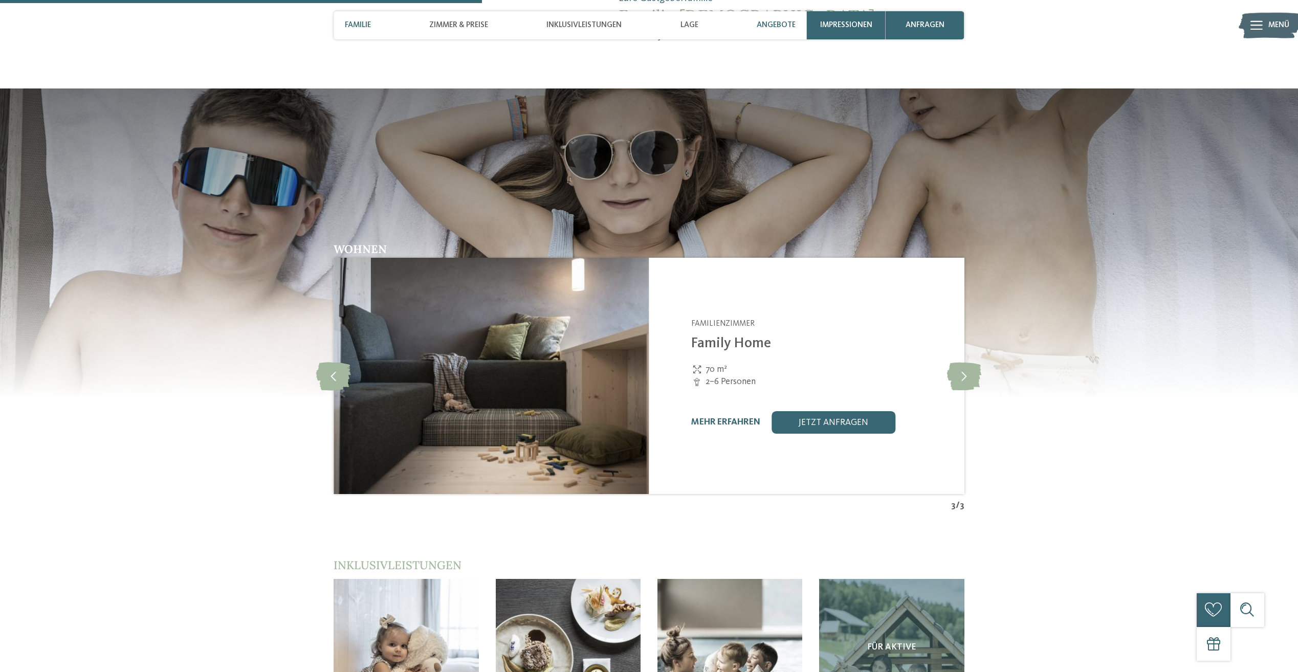
click at [779, 30] on span "Angebote" at bounding box center [776, 24] width 39 height 9
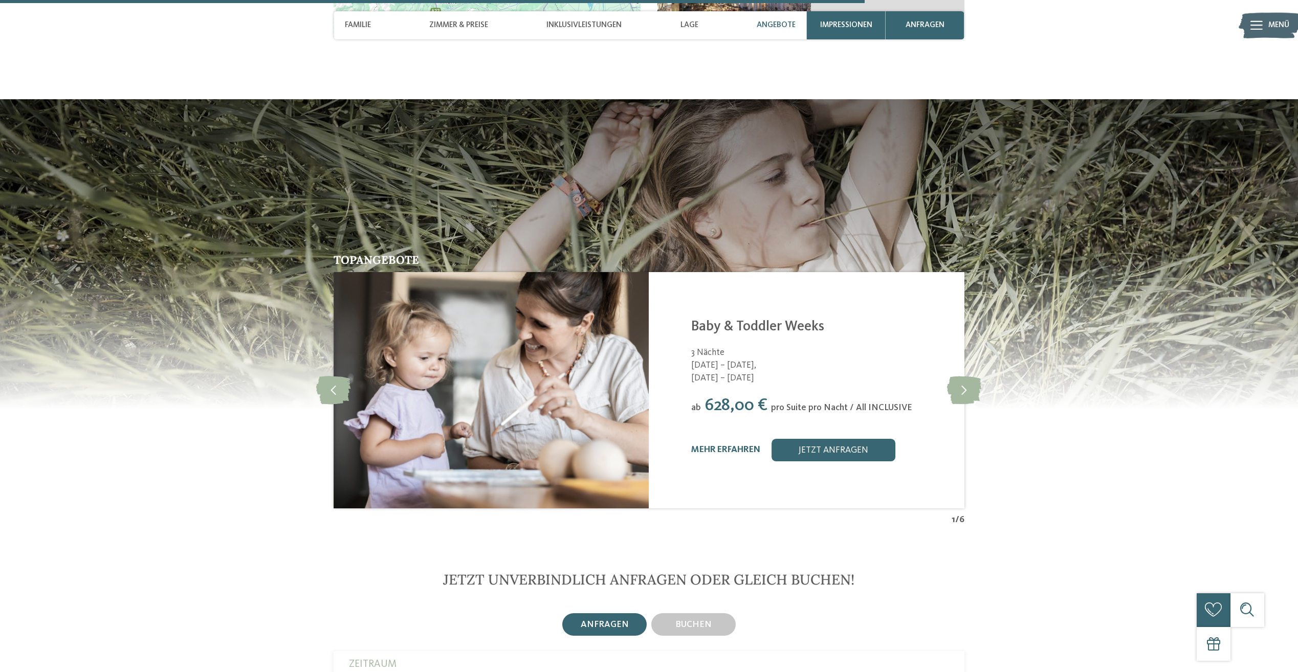
scroll to position [2488, 0]
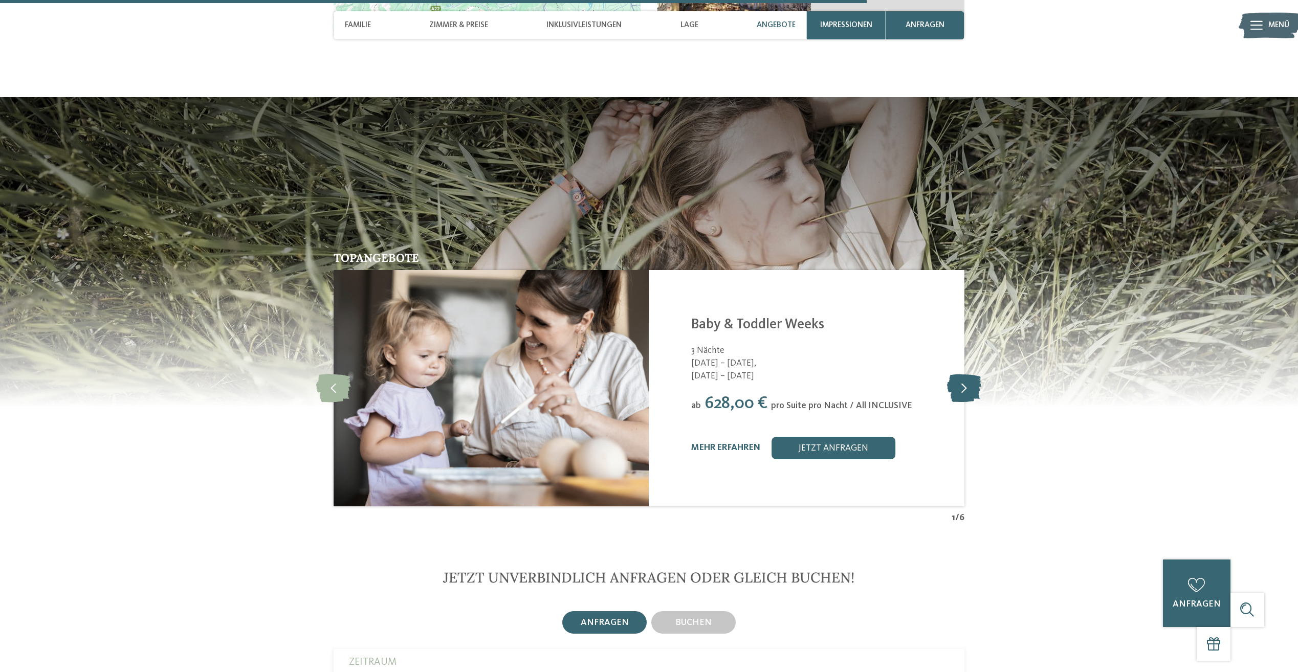
click at [962, 374] on icon at bounding box center [964, 388] width 34 height 28
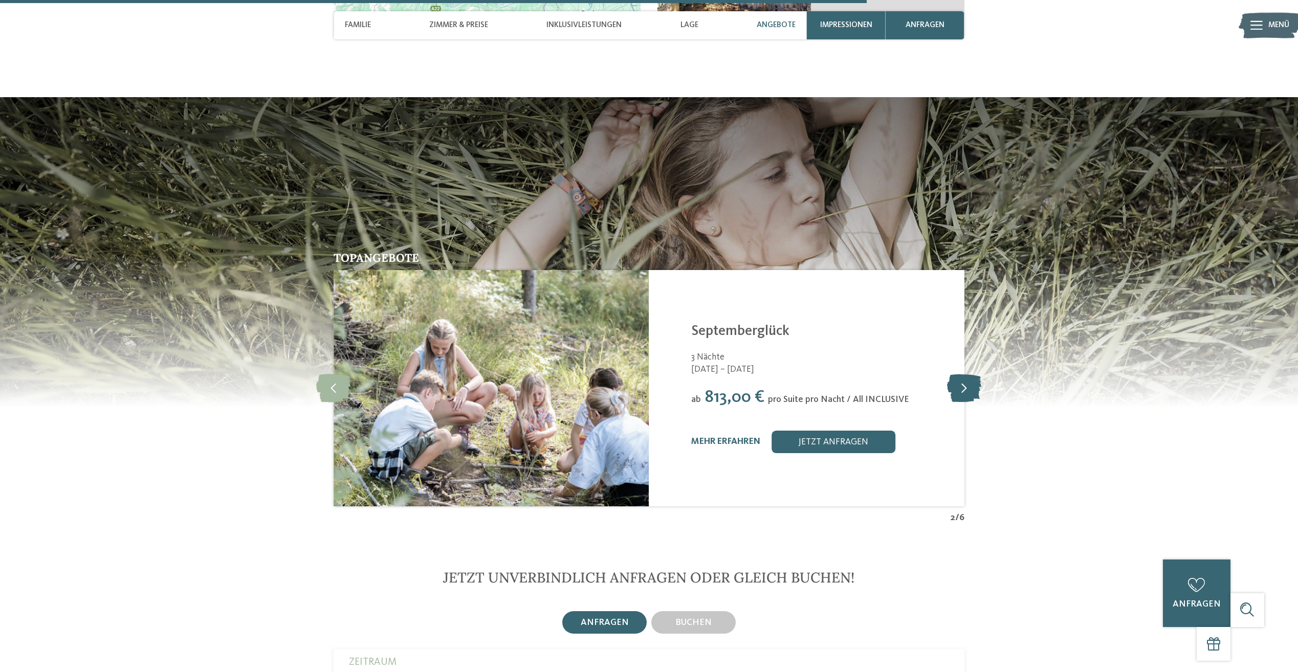
click at [962, 374] on icon at bounding box center [964, 388] width 34 height 28
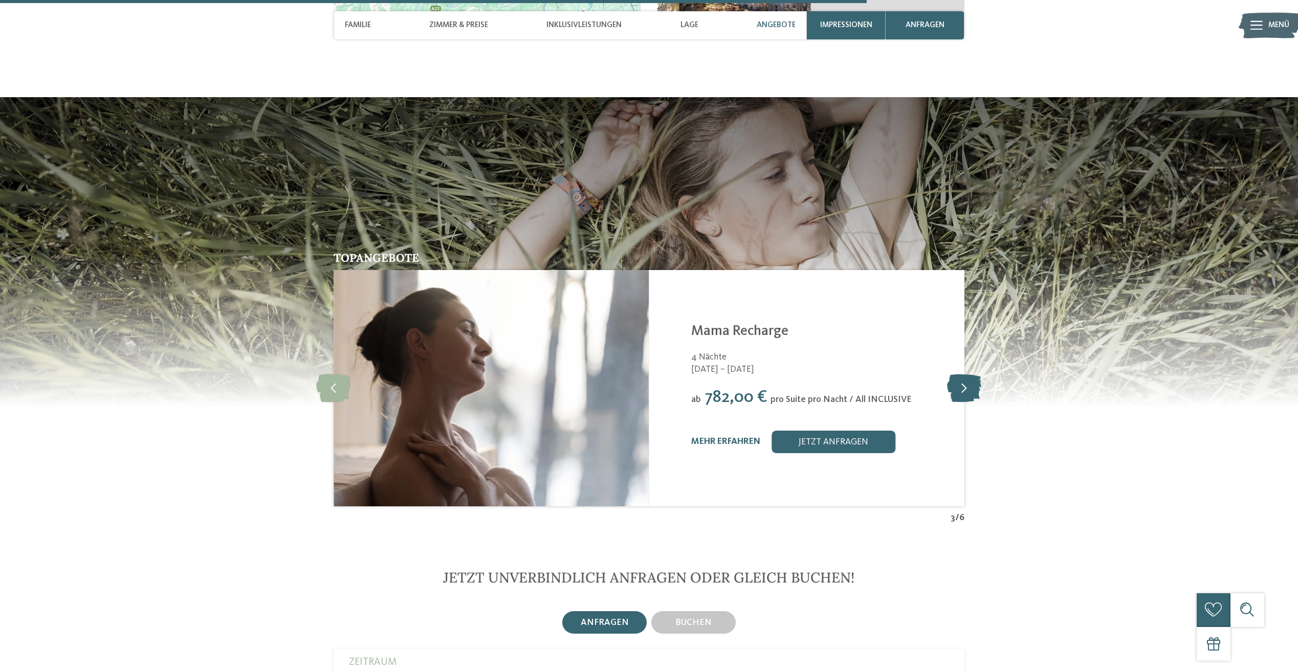
click at [962, 374] on icon at bounding box center [964, 388] width 34 height 28
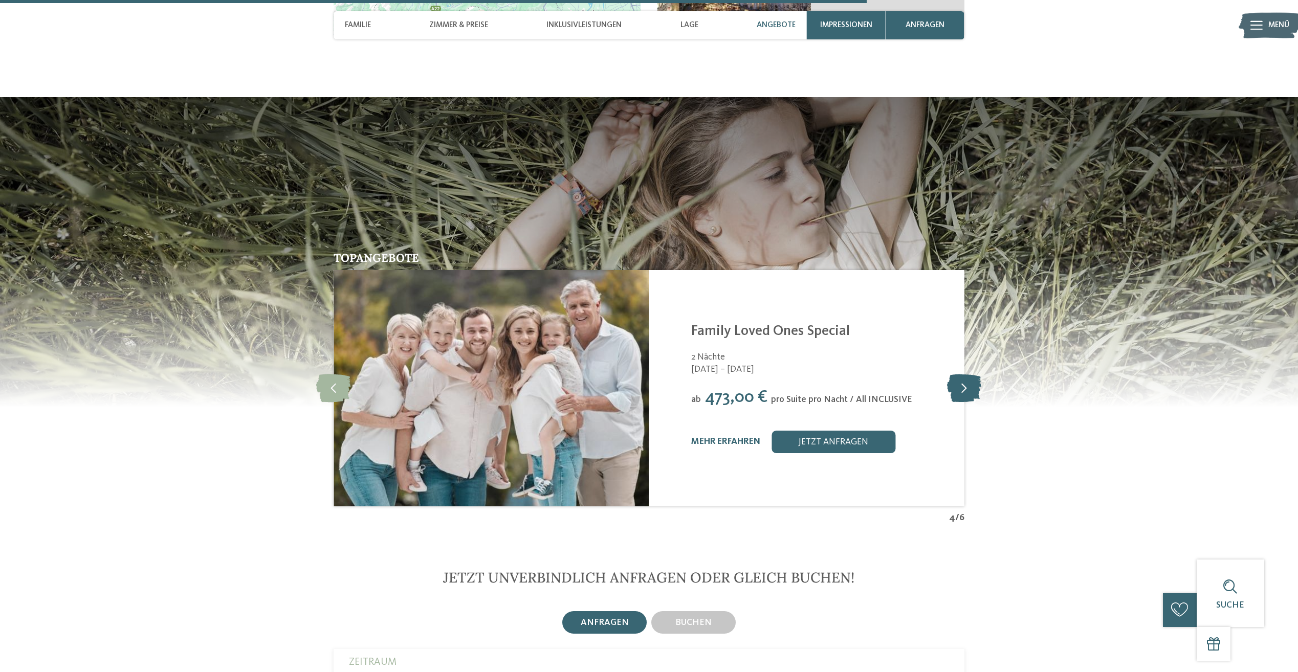
click at [957, 374] on icon at bounding box center [964, 388] width 34 height 28
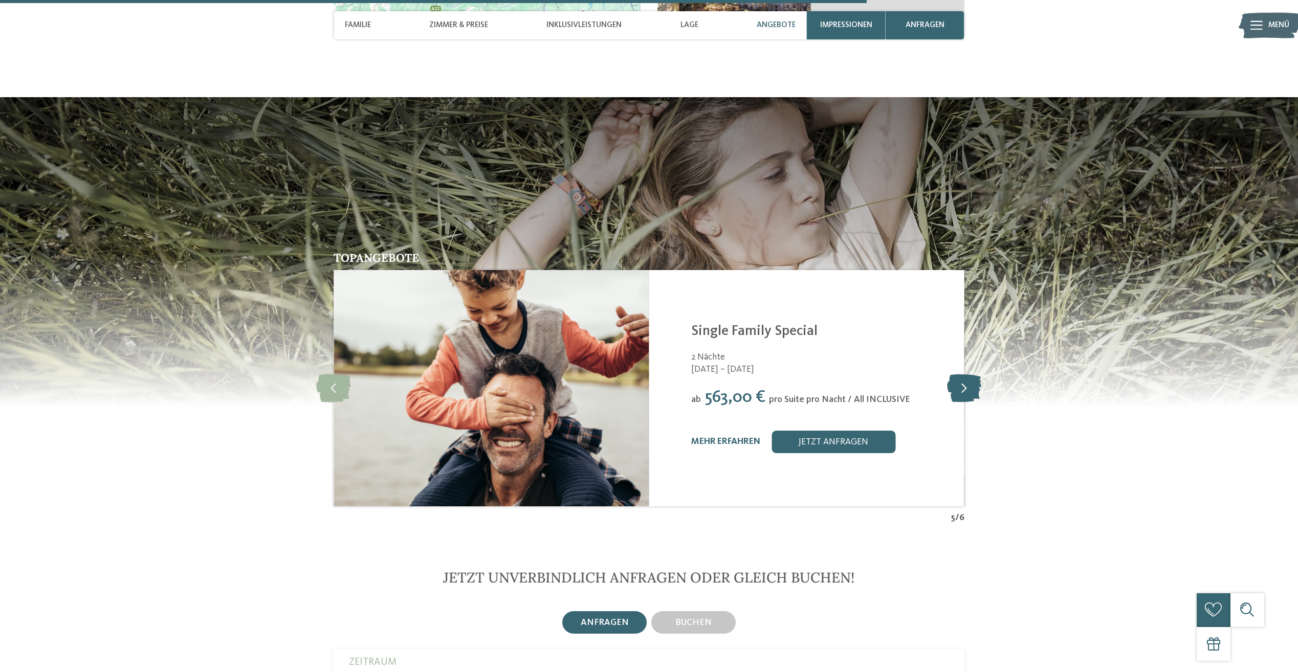
click at [957, 374] on icon at bounding box center [964, 388] width 34 height 28
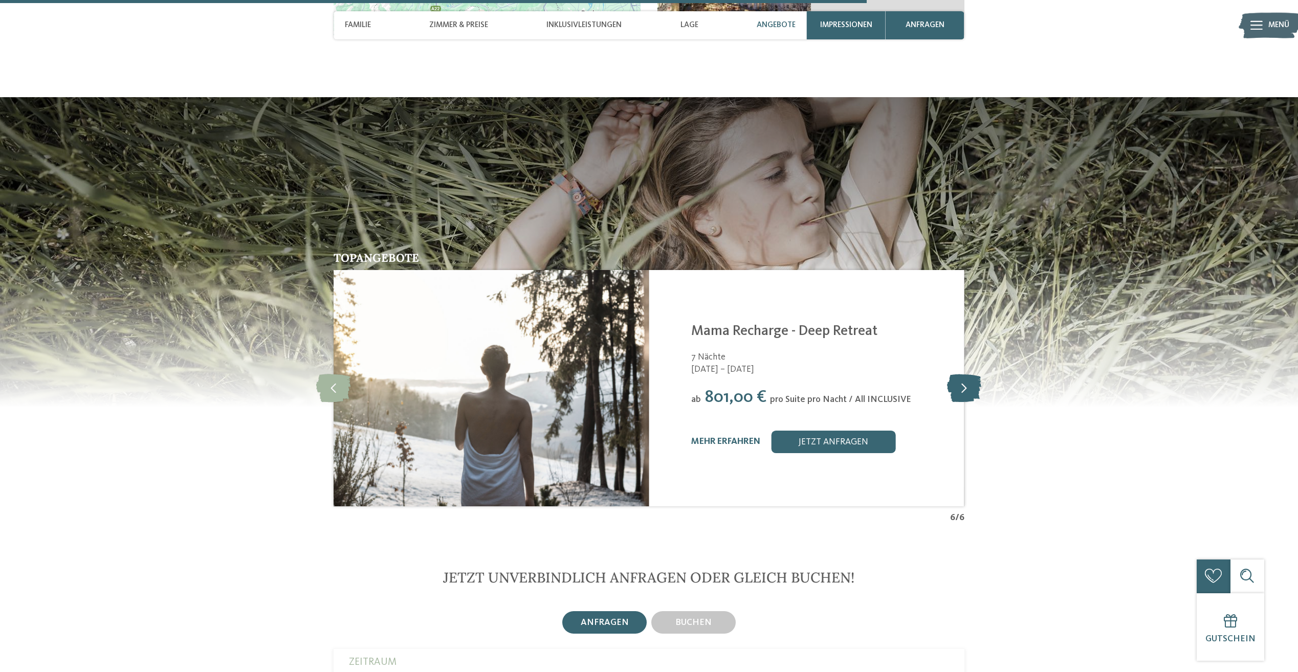
click at [957, 374] on icon at bounding box center [964, 388] width 34 height 28
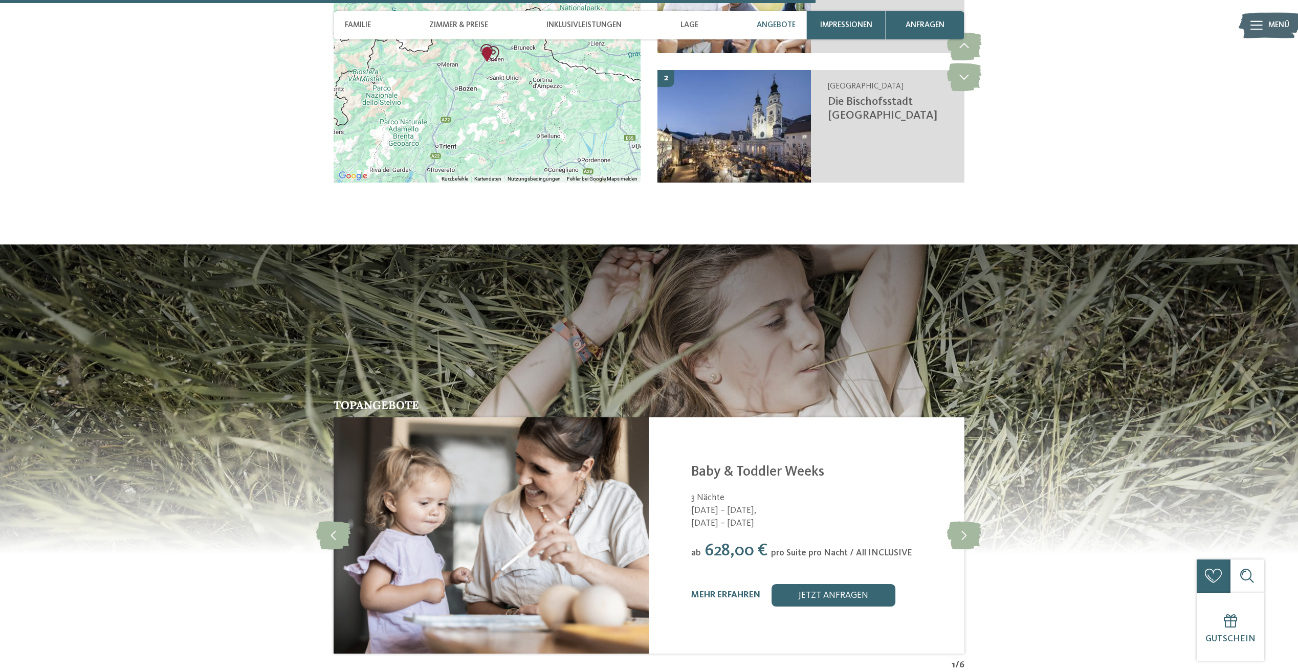
scroll to position [2335, 0]
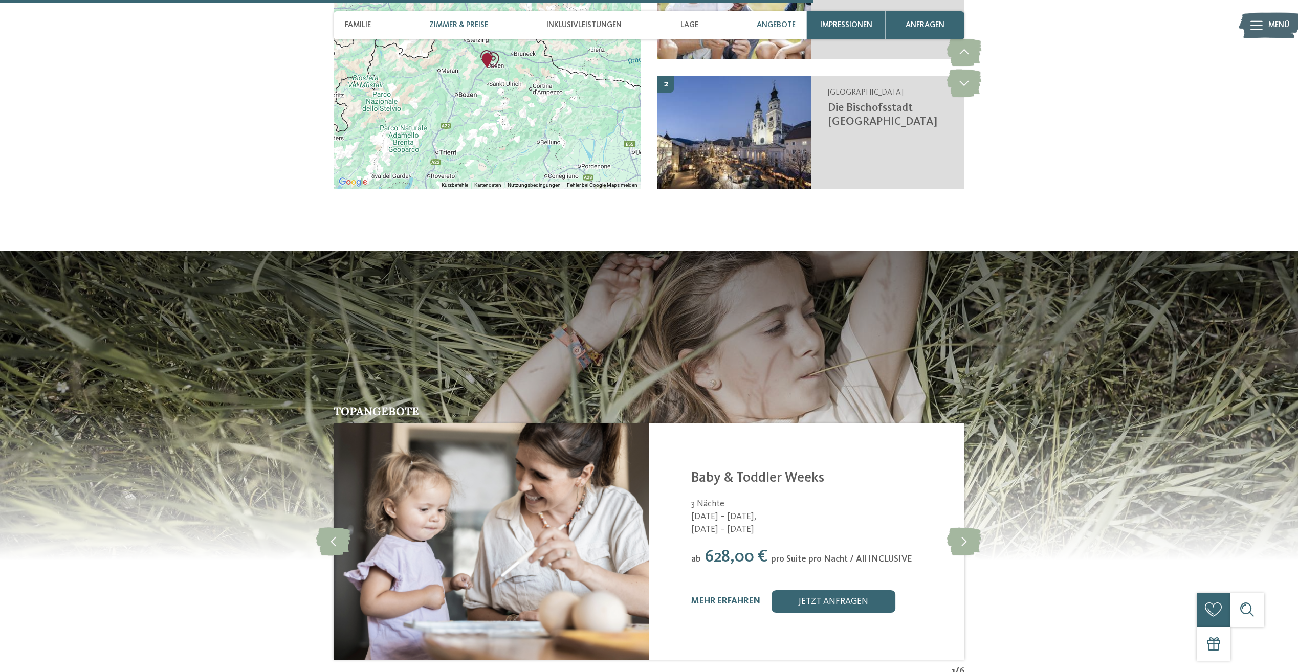
click at [474, 29] on span "Zimmer & Preise" at bounding box center [458, 24] width 59 height 9
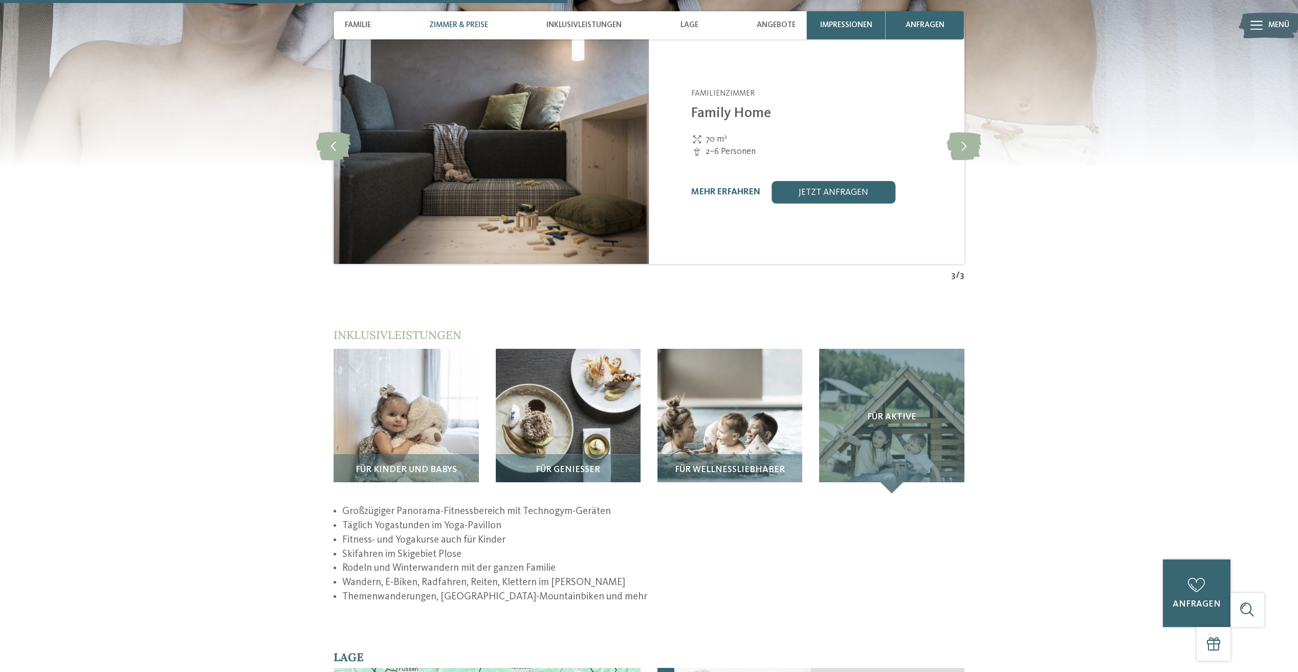
scroll to position [1476, 0]
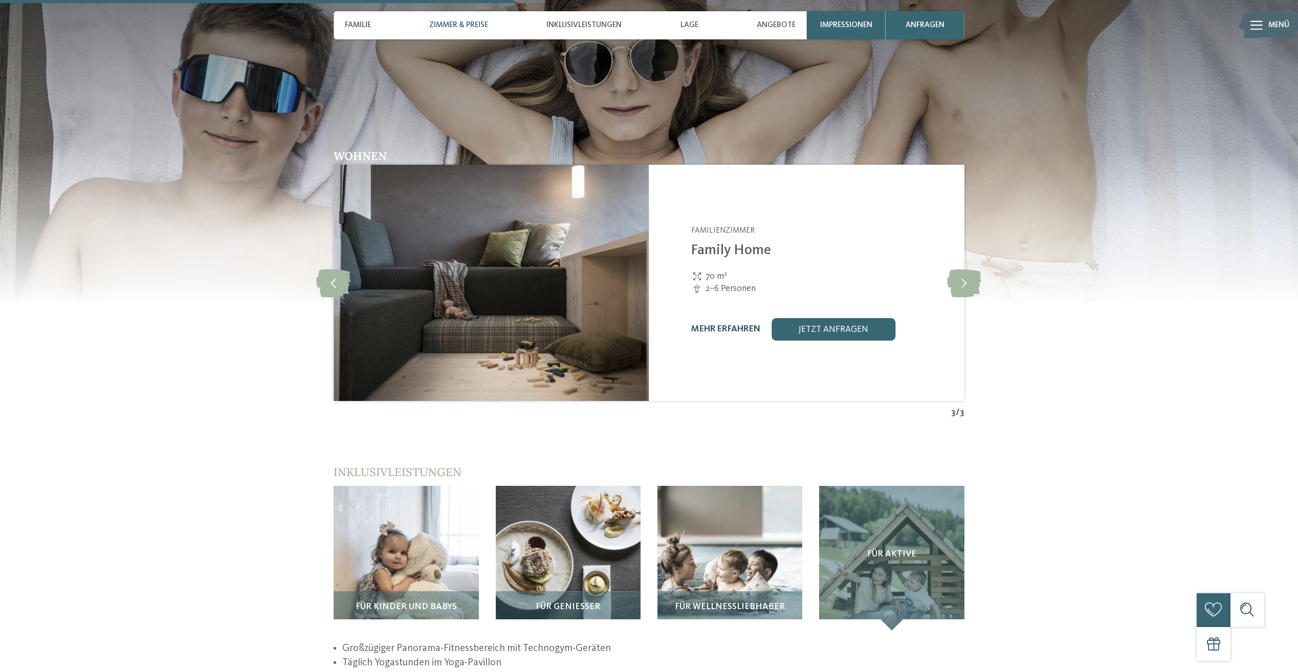
click at [727, 325] on link "mehr erfahren" at bounding box center [725, 329] width 69 height 9
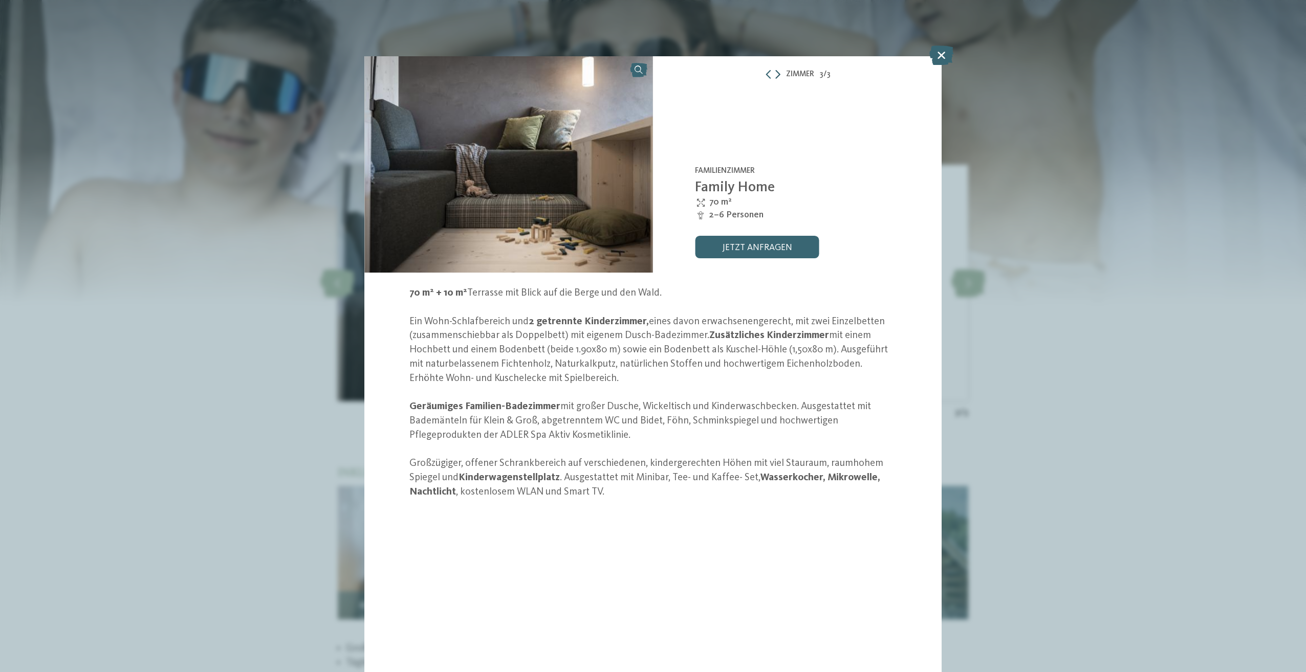
click at [780, 74] on icon at bounding box center [777, 74] width 5 height 9
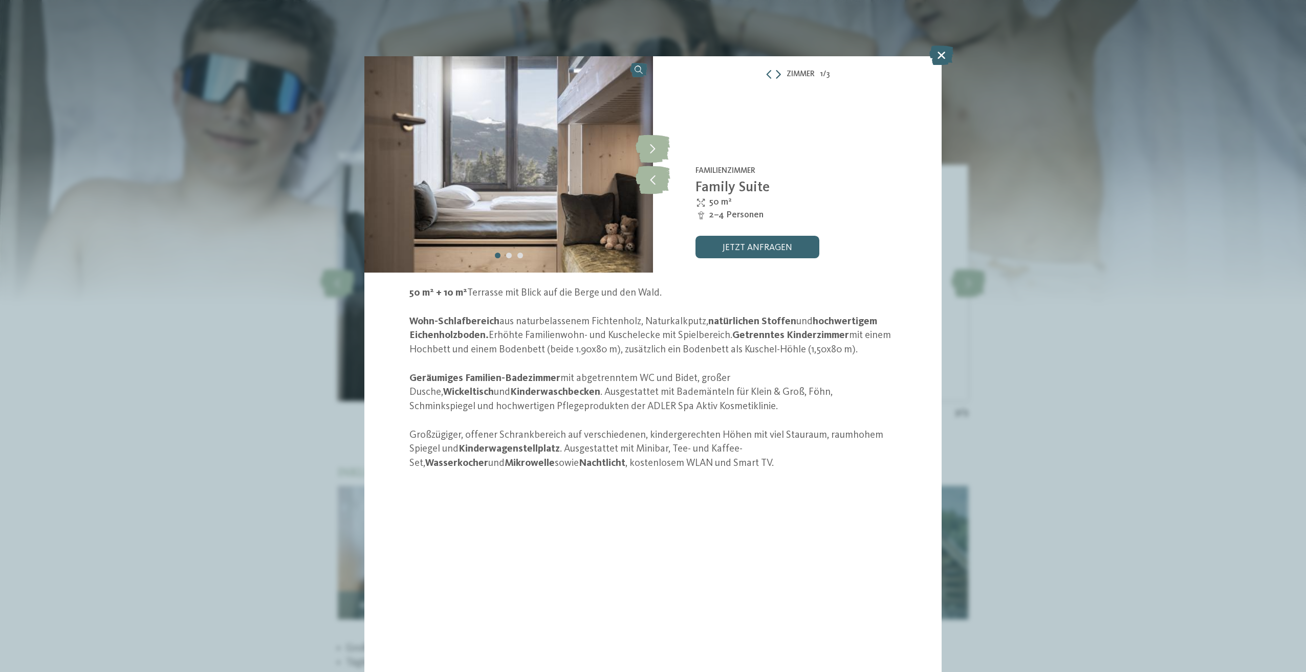
click at [780, 74] on icon at bounding box center [778, 74] width 5 height 9
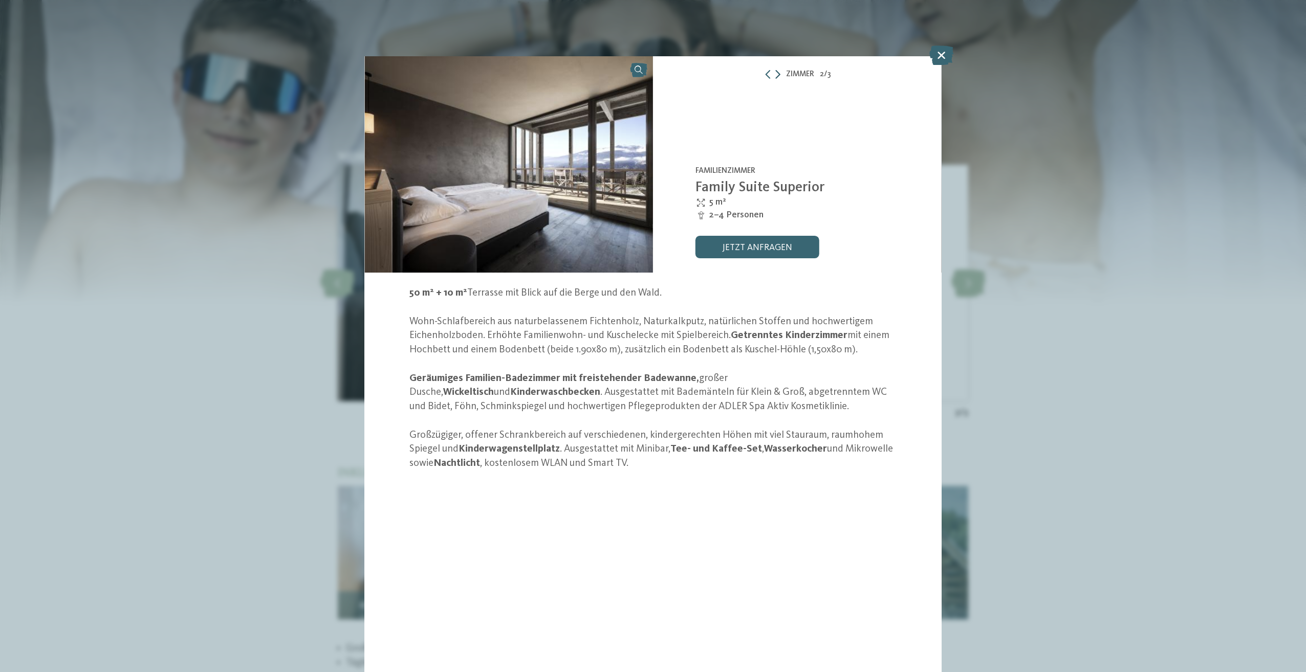
click at [780, 74] on div "Zimmer 2 / 3" at bounding box center [797, 75] width 289 height 14
click at [779, 73] on icon at bounding box center [777, 74] width 5 height 9
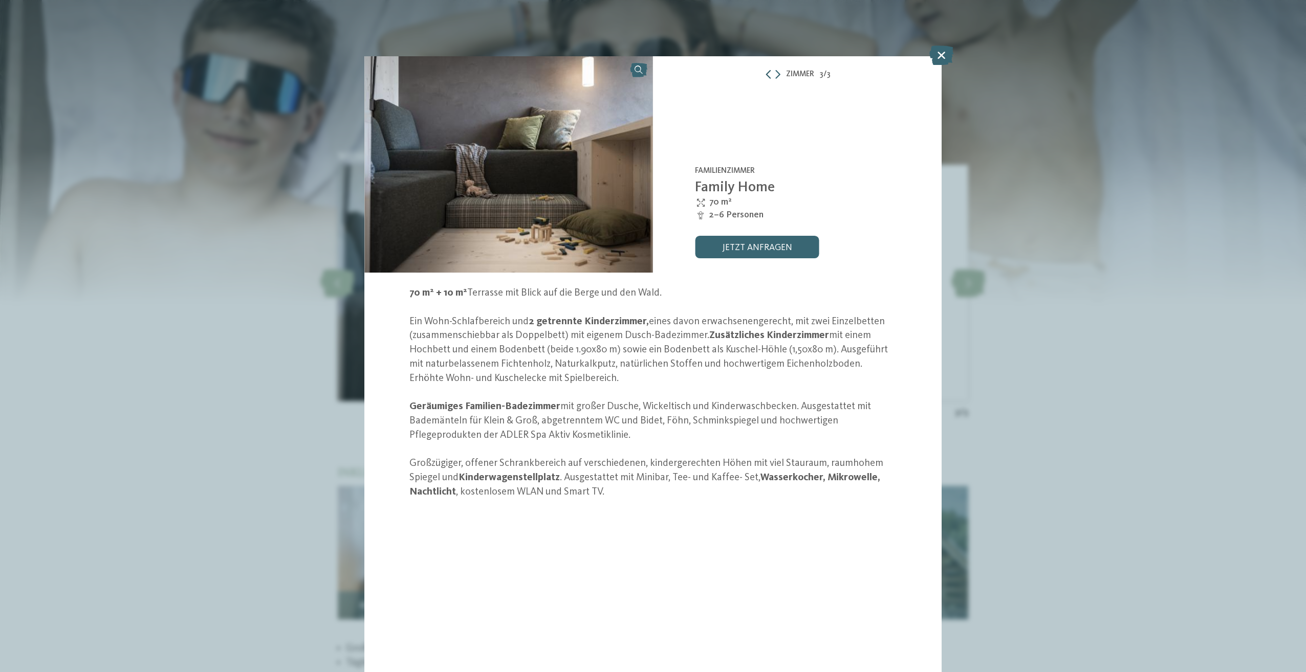
click at [768, 75] on icon at bounding box center [768, 74] width 9 height 9
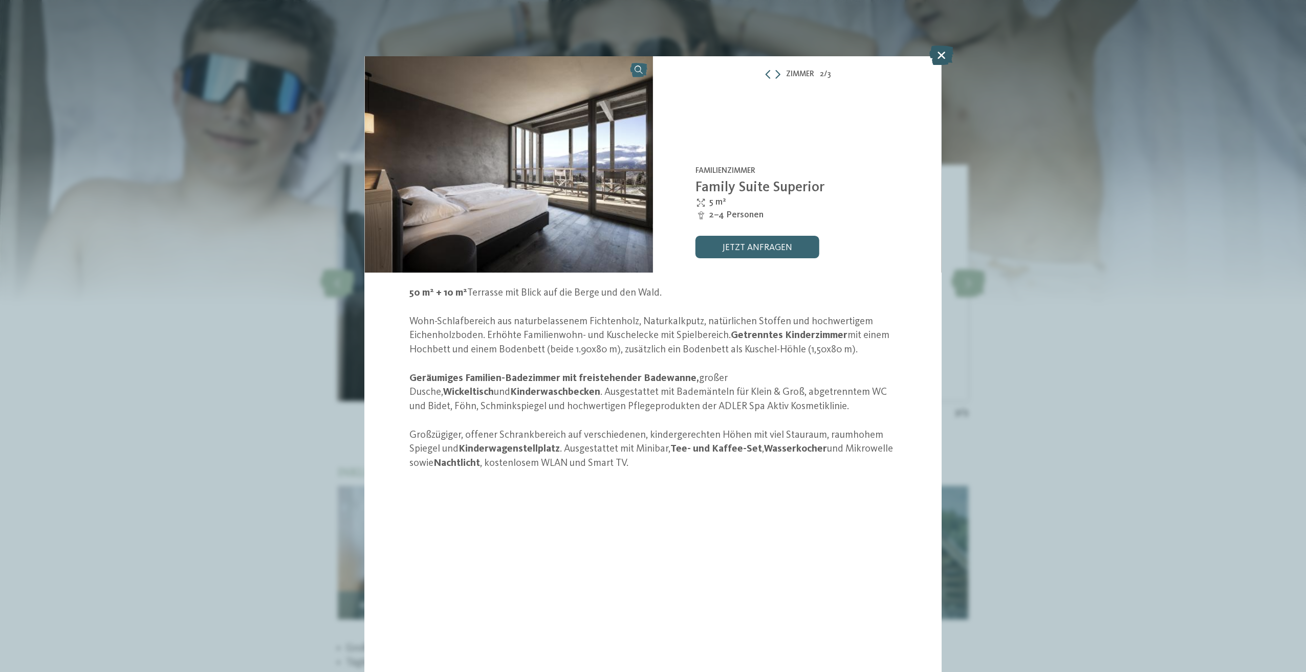
click at [939, 57] on icon at bounding box center [941, 55] width 24 height 19
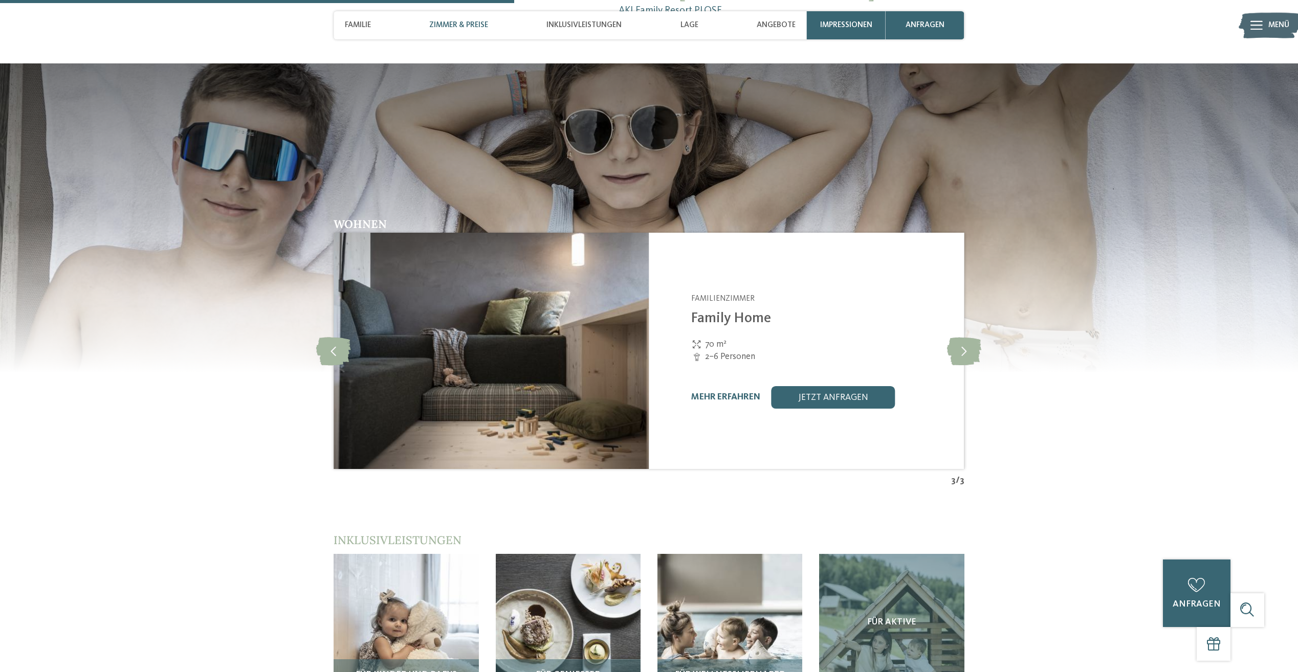
scroll to position [1271, 0]
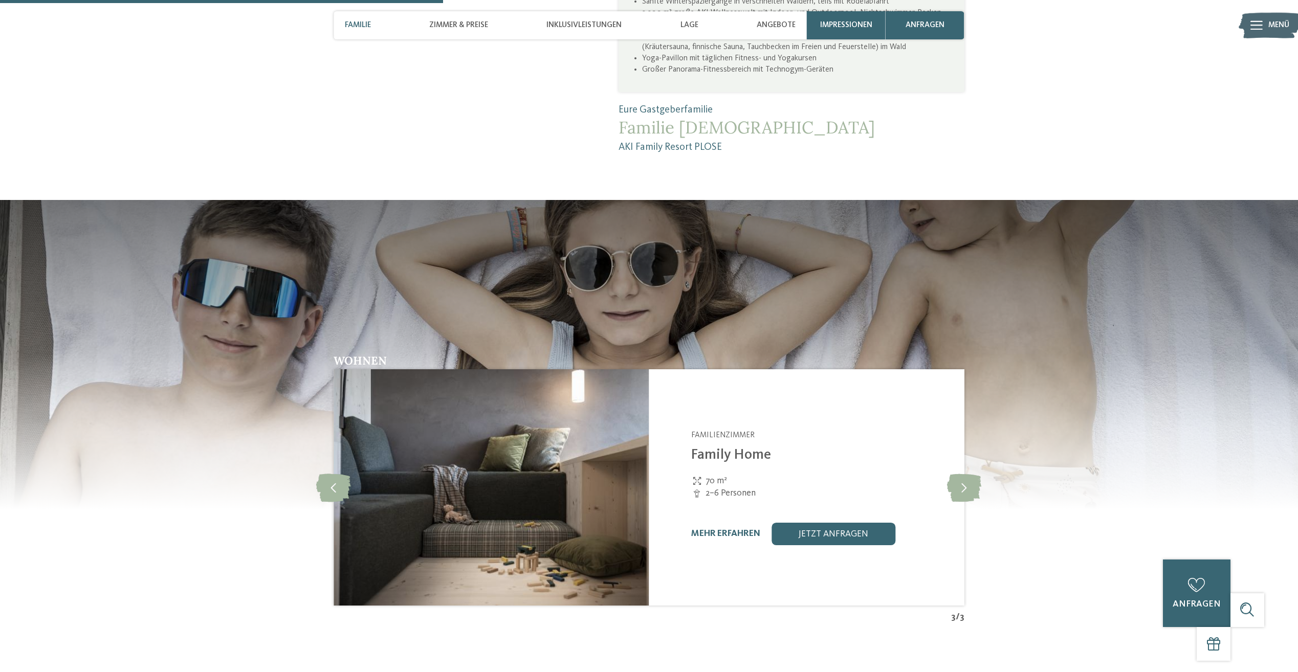
click at [372, 32] on div "Familie" at bounding box center [357, 25] width 37 height 28
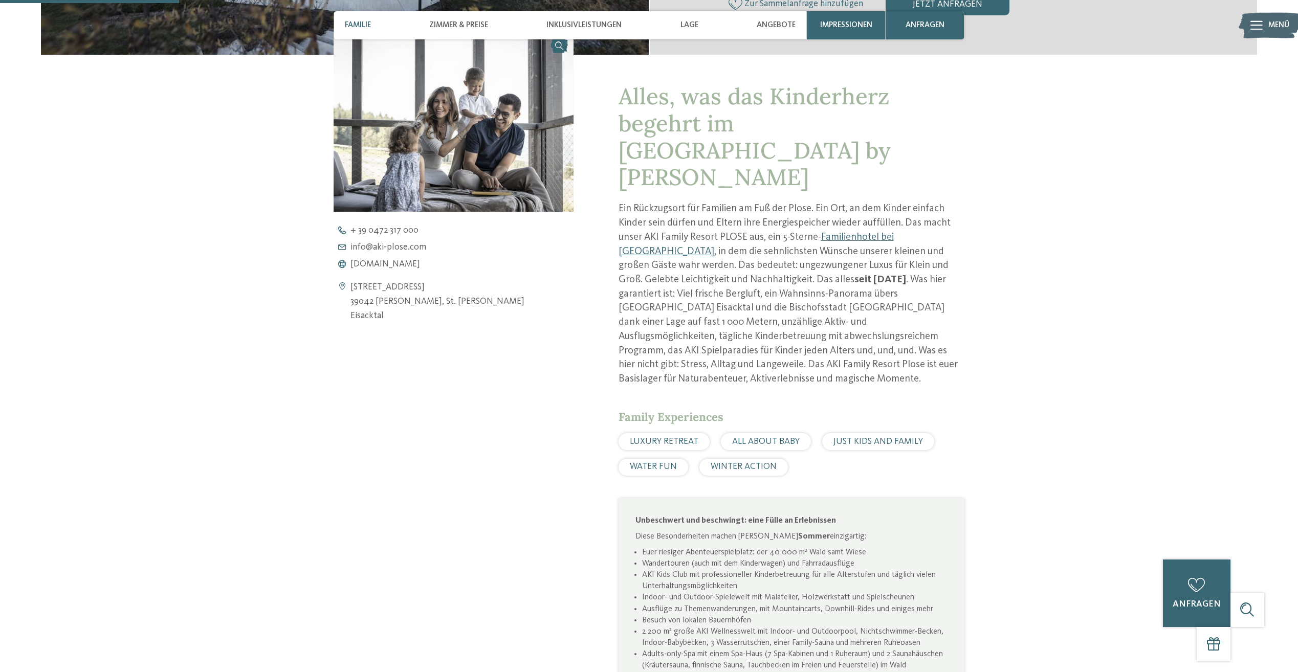
scroll to position [456, 0]
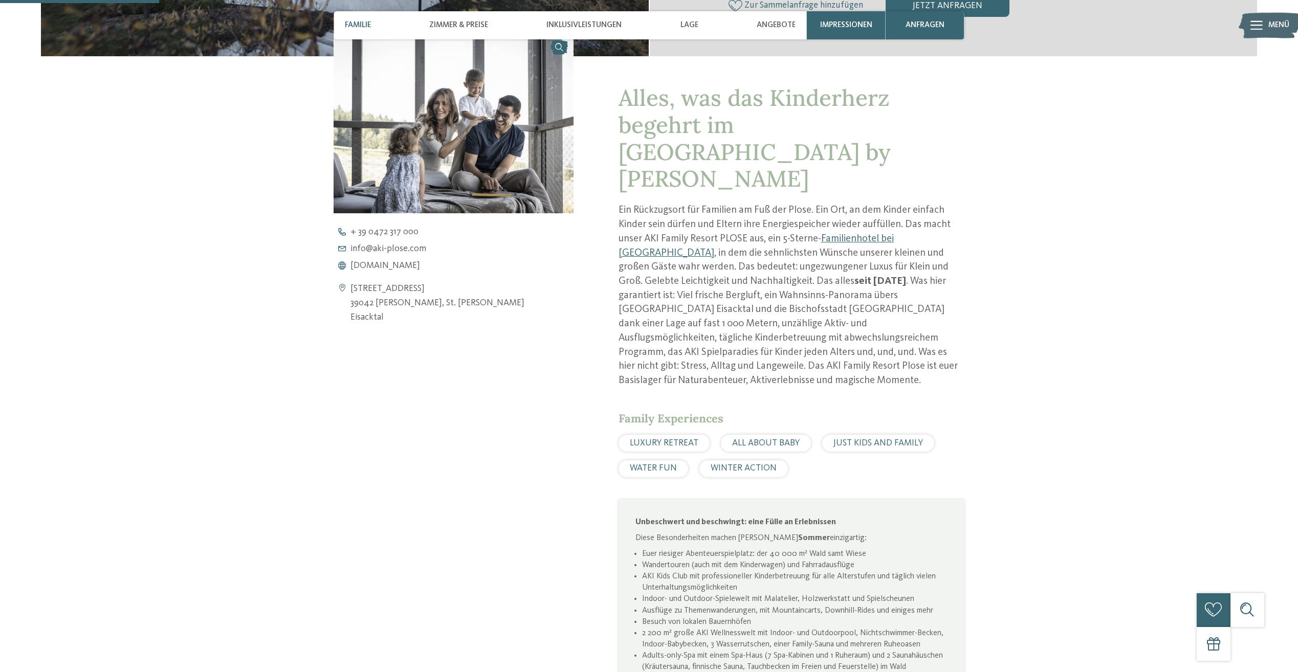
click at [374, 34] on div "Familie" at bounding box center [357, 25] width 37 height 28
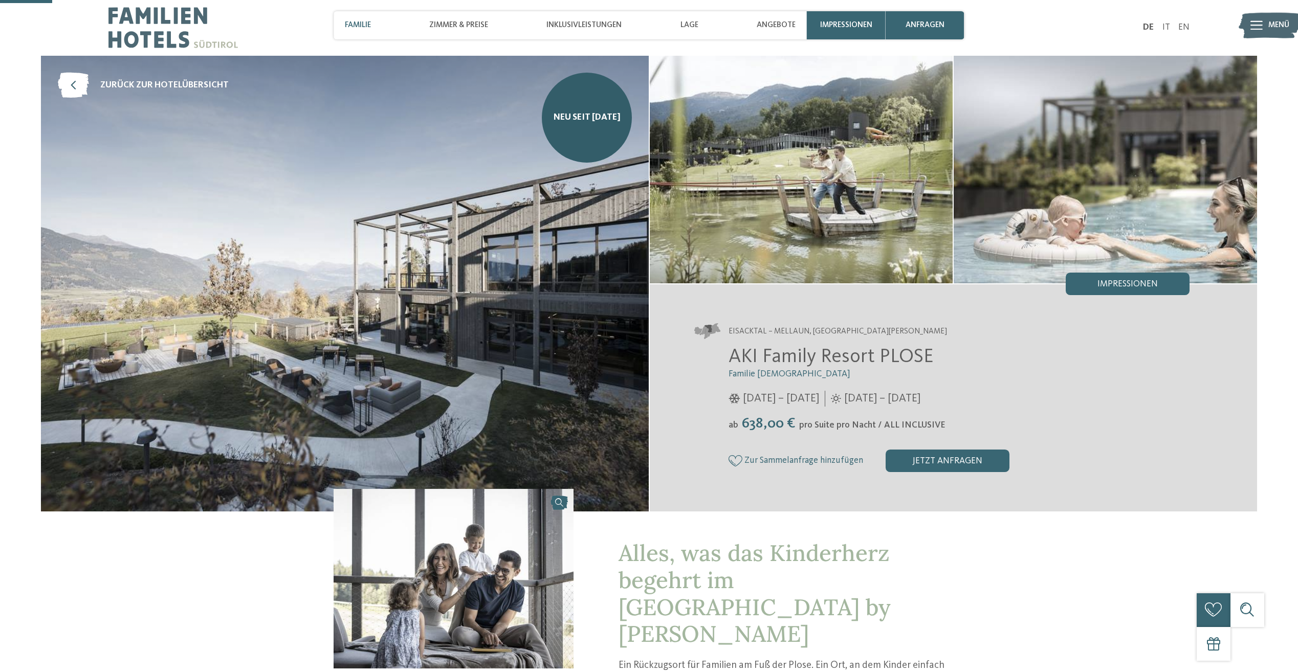
scroll to position [0, 0]
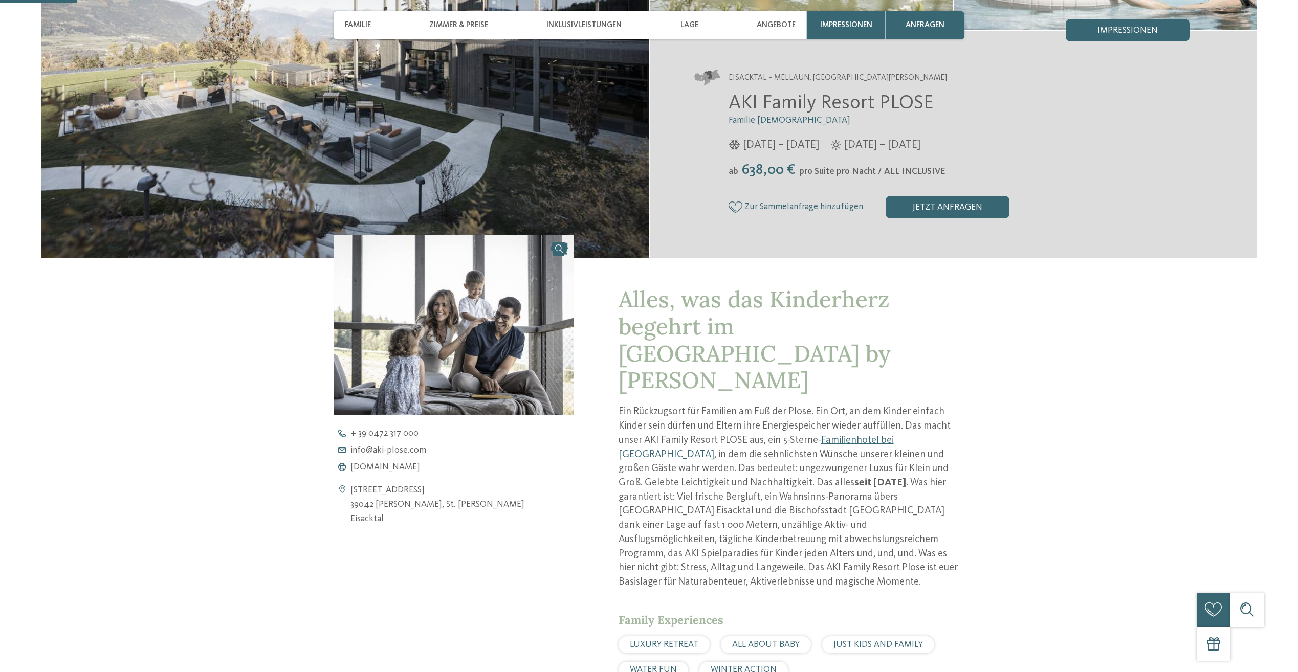
scroll to position [256, 0]
